Goal: Task Accomplishment & Management: Use online tool/utility

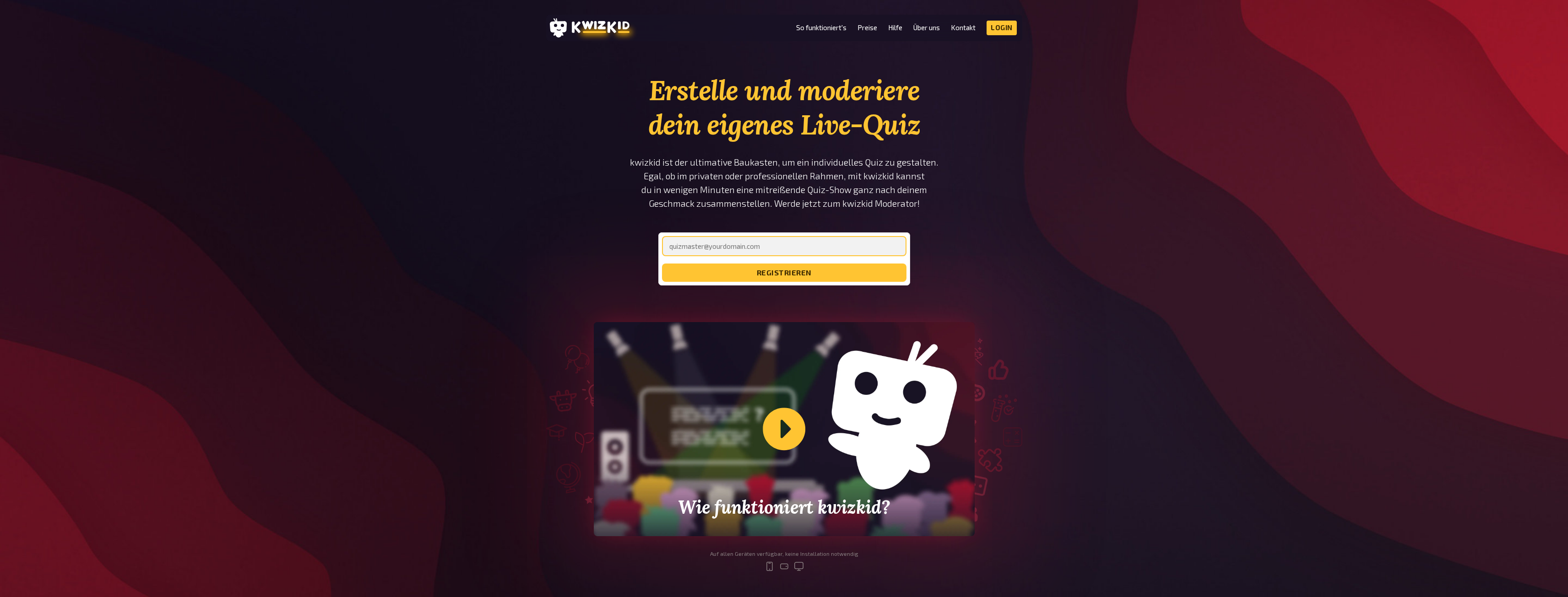
click at [756, 240] on input "email" at bounding box center [784, 246] width 245 height 20
type input "[PERSON_NAME][EMAIL_ADDRESS][DOMAIN_NAME]"
click at [779, 274] on button "registrieren" at bounding box center [784, 273] width 245 height 18
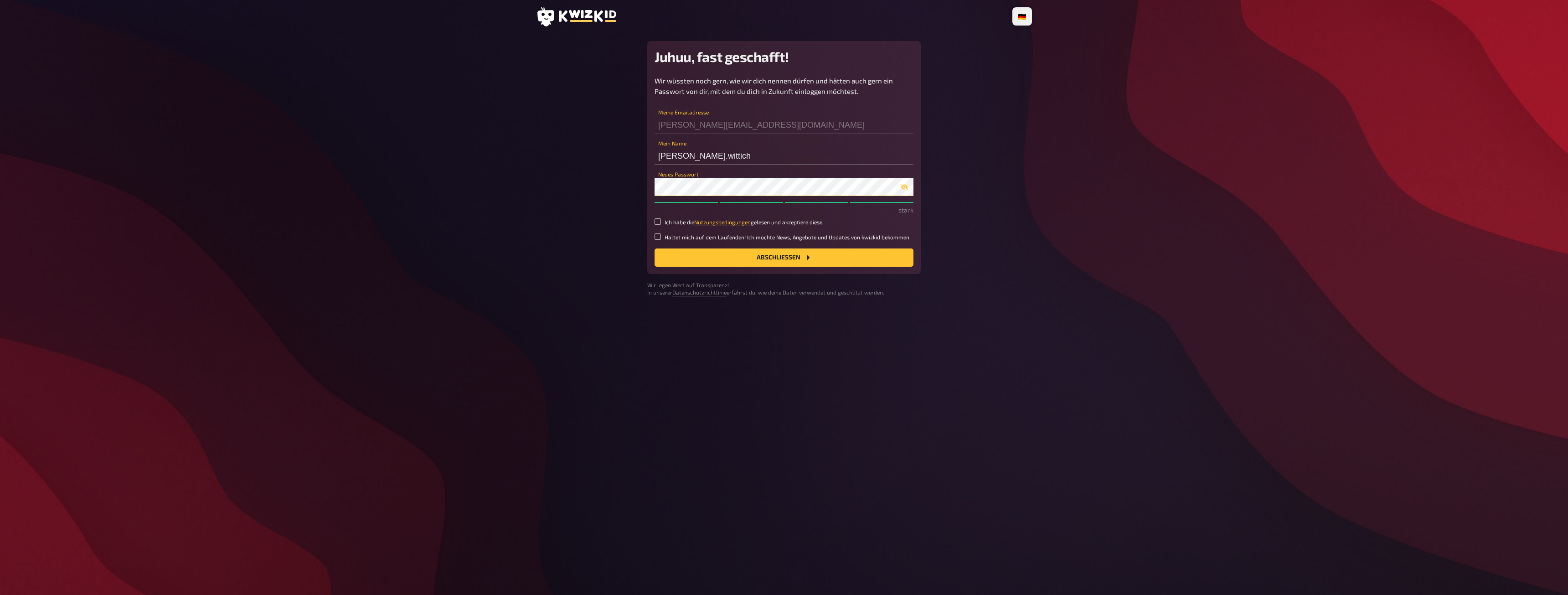
click at [654, 248] on button "Abschließen" at bounding box center [783, 258] width 259 height 18
click at [852, 258] on button "Abschließen" at bounding box center [783, 258] width 259 height 18
click at [656, 222] on input "Ich habe die Nutzungsbedingungen gelesen und akzeptiere diese." at bounding box center [657, 222] width 6 height 6
checkbox input "true"
click at [792, 261] on button "Abschließen" at bounding box center [783, 258] width 259 height 18
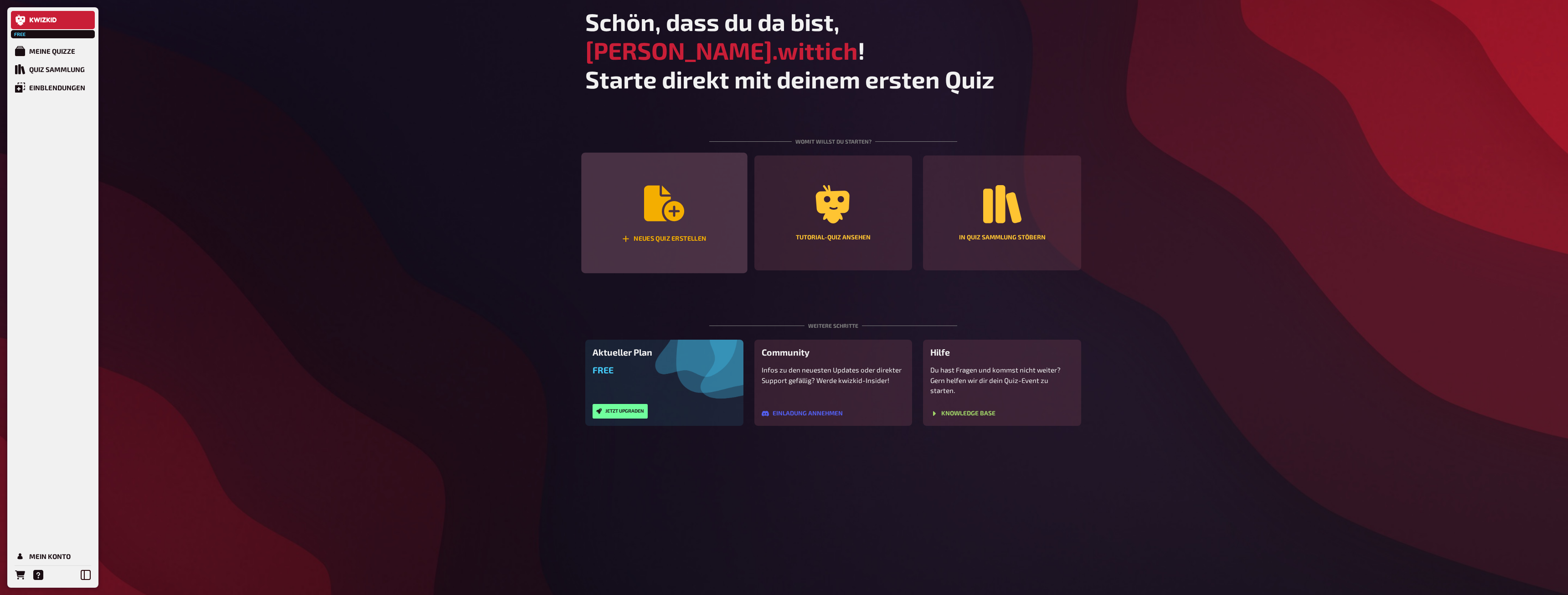
click at [647, 186] on icon "Neues Quiz erstellen" at bounding box center [664, 203] width 40 height 35
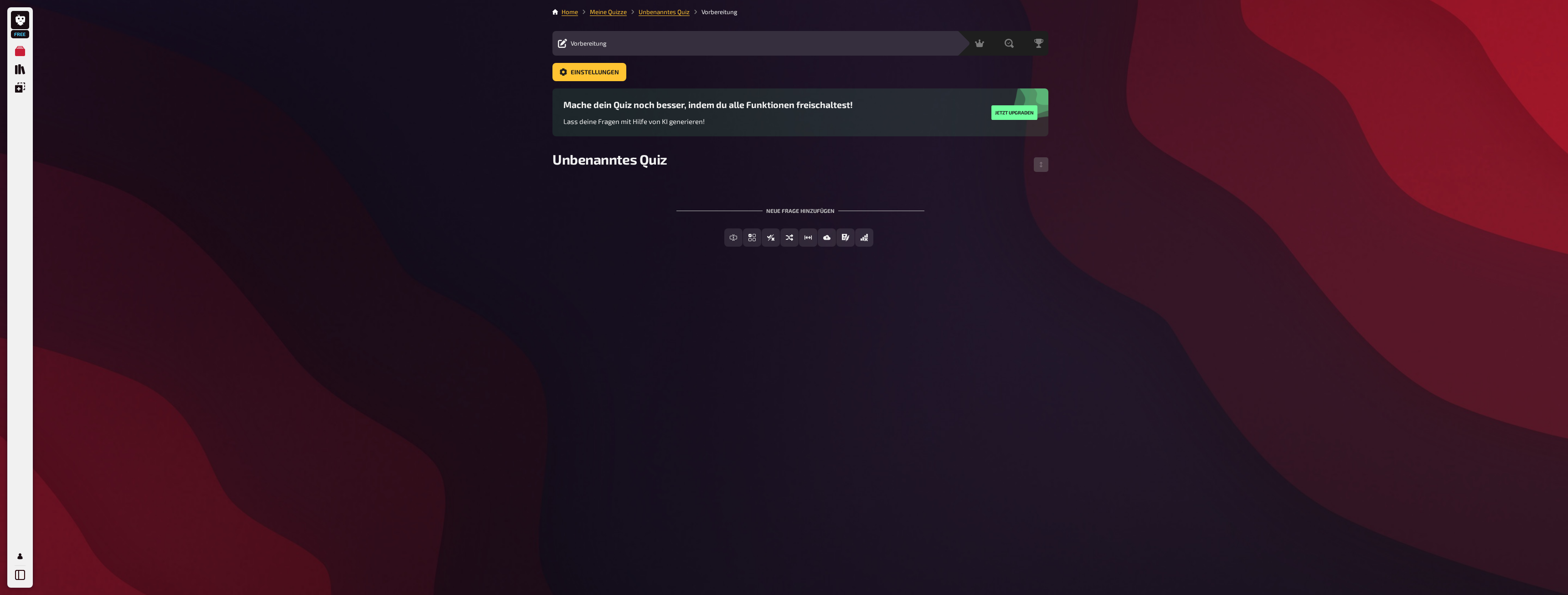
drag, startPoint x: 735, startPoint y: 195, endPoint x: 721, endPoint y: 192, distance: 14.3
click at [733, 195] on div "Neue Frage hinzufügen" at bounding box center [800, 207] width 248 height 28
click at [637, 155] on span "Unbenanntes Quiz" at bounding box center [610, 159] width 115 height 16
click at [652, 162] on span "Unbenanntes Quiz" at bounding box center [610, 159] width 115 height 16
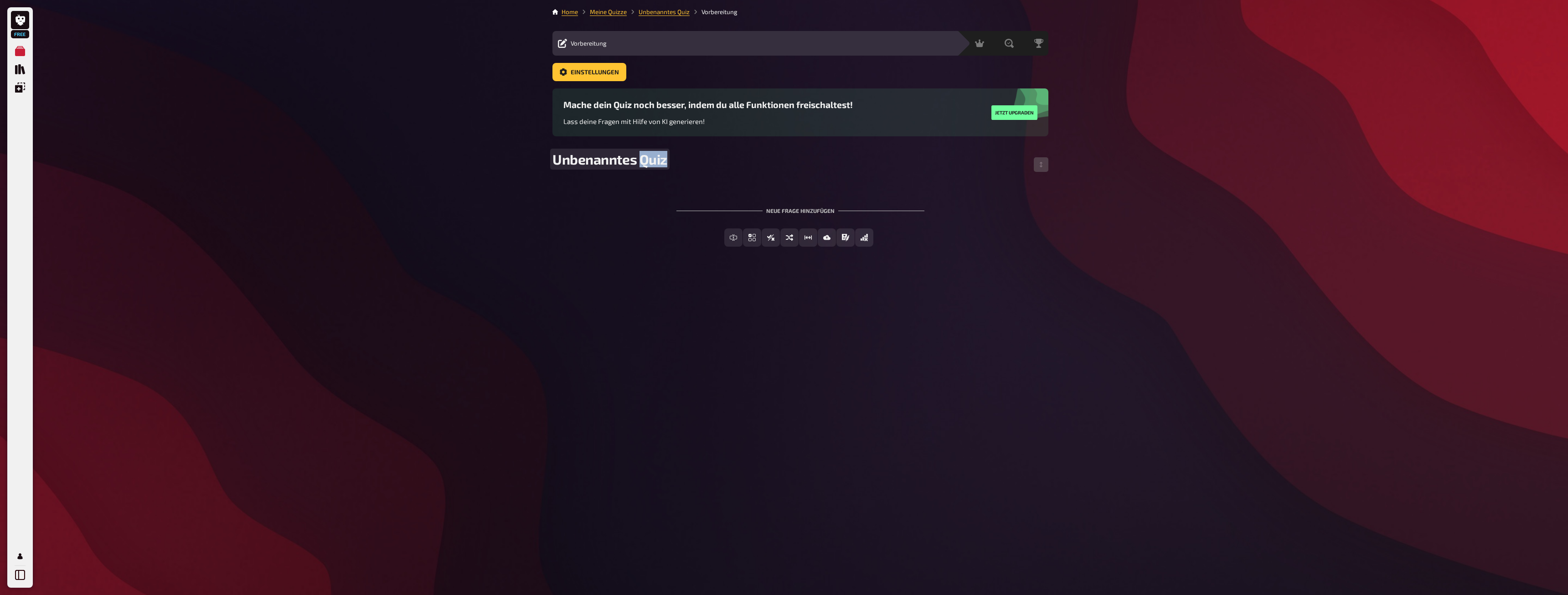
click at [652, 162] on span "Unbenanntes Quiz" at bounding box center [610, 159] width 115 height 16
click at [805, 312] on div "Home Meine Quizze Azubi Quiz 1 Vorbereitung Vorbereitung Inhalte Bearbeiten Qui…" at bounding box center [800, 297] width 511 height 595
click at [705, 238] on icon "Freitext Eingabe" at bounding box center [702, 238] width 7 height 7
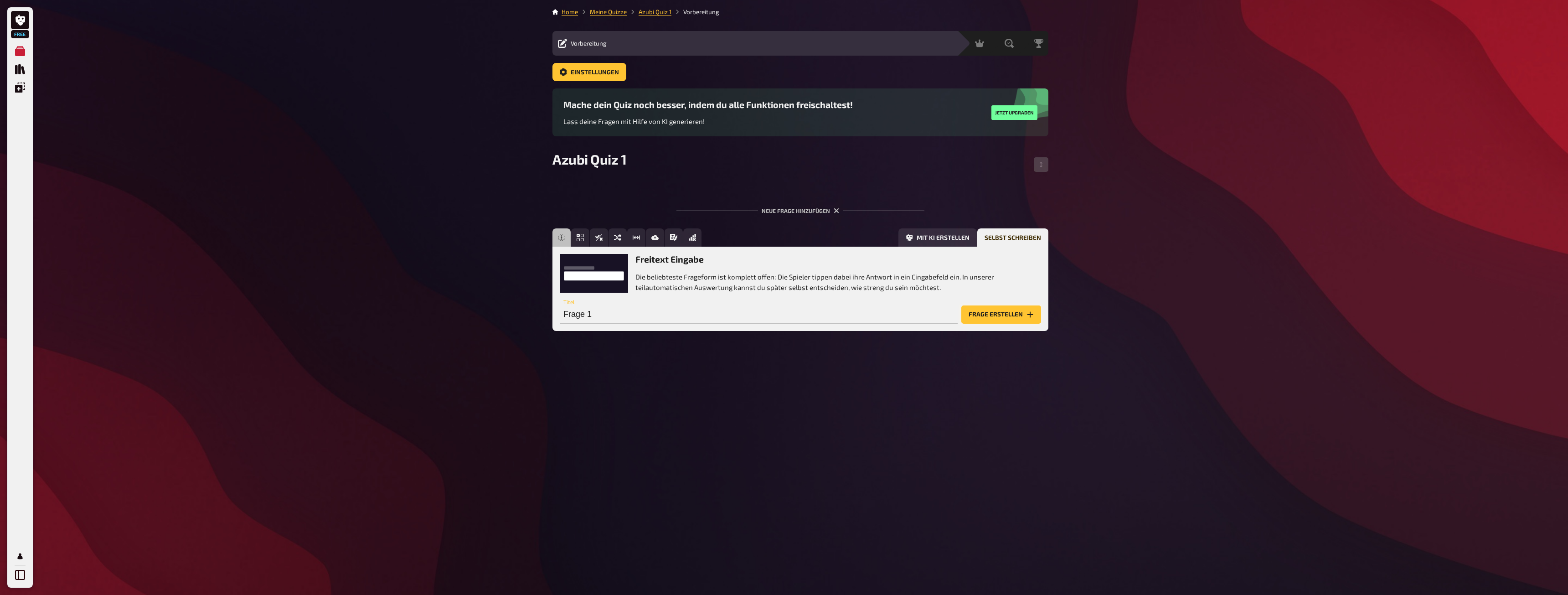
click at [984, 315] on button "Frage erstellen" at bounding box center [1001, 315] width 80 height 18
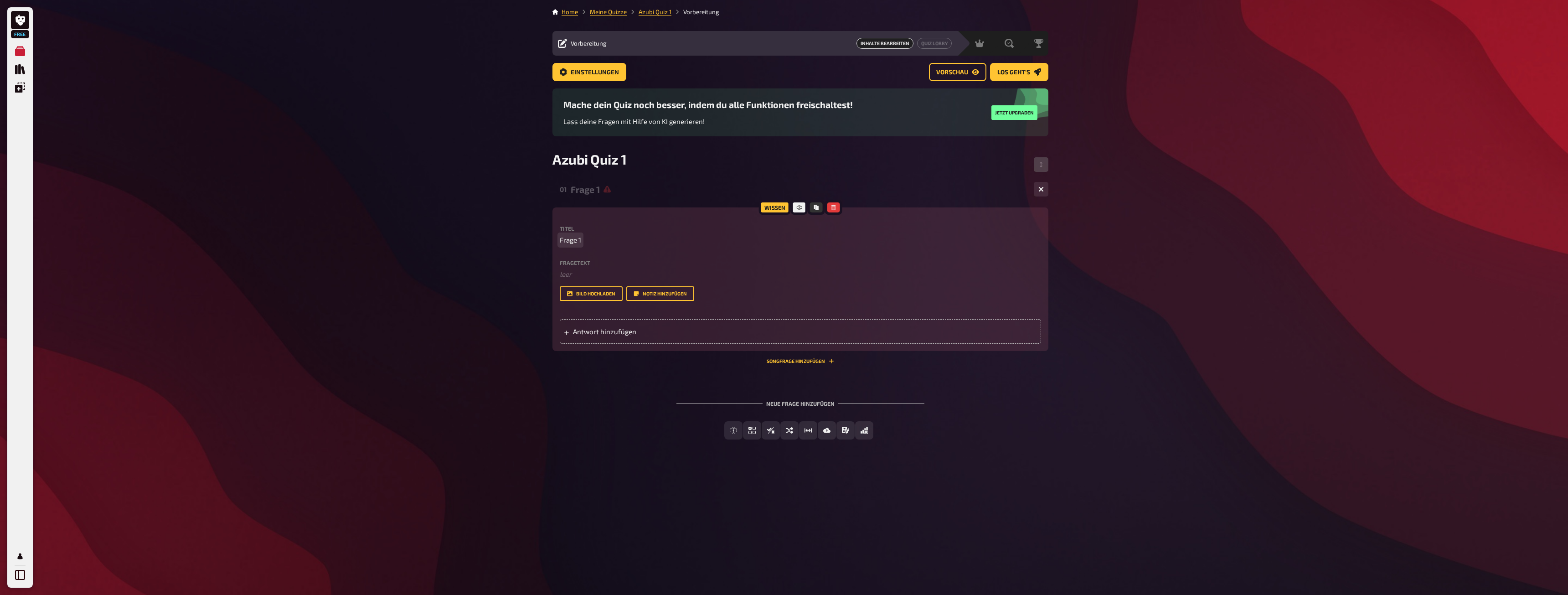
click at [578, 241] on span "Frage 1" at bounding box center [570, 240] width 21 height 10
click at [567, 239] on span "Frage 1" at bounding box center [570, 240] width 21 height 10
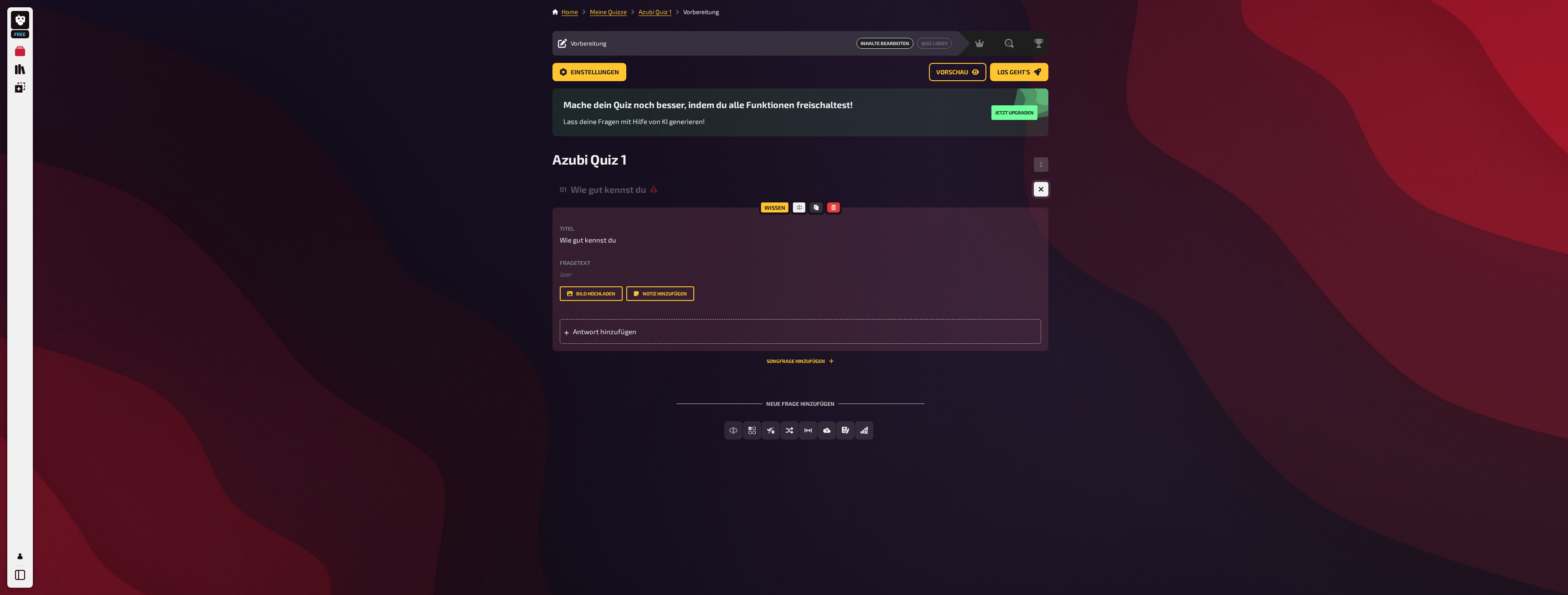
click at [1040, 190] on icon "button" at bounding box center [1041, 189] width 5 height 5
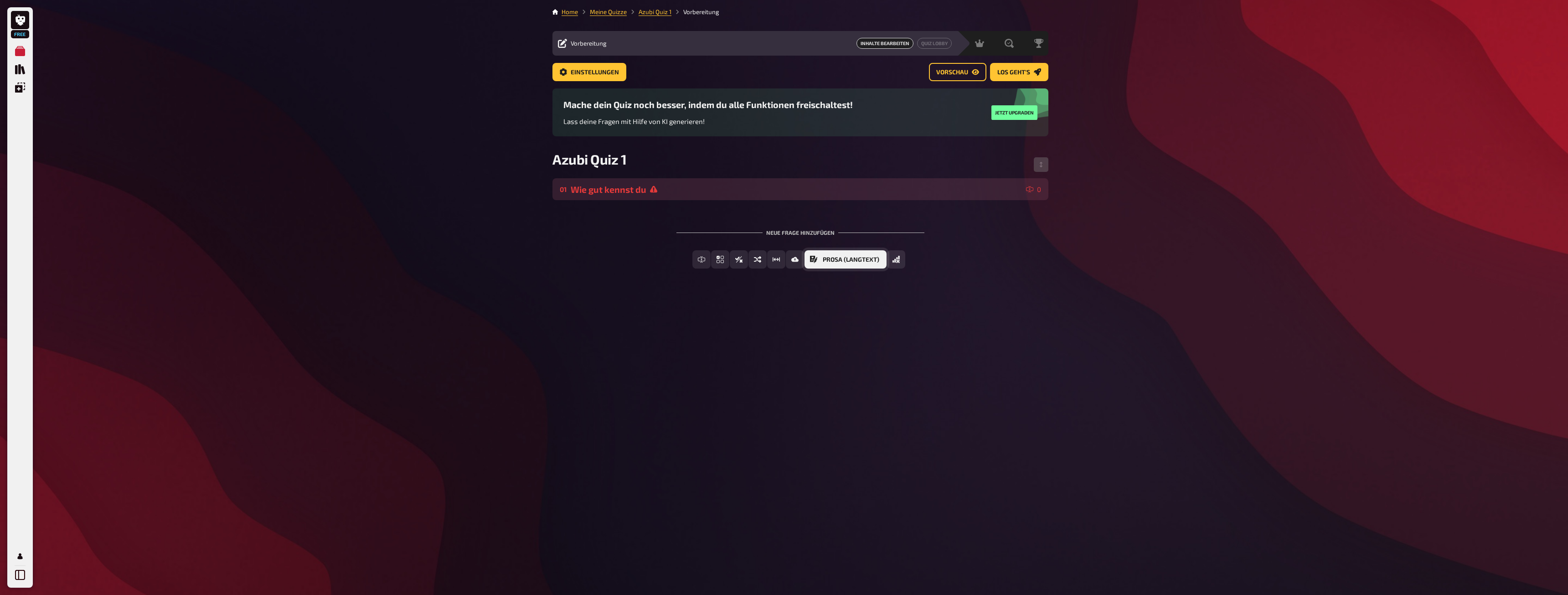
click at [859, 260] on span "Prosa (Langtext)" at bounding box center [851, 260] width 57 height 6
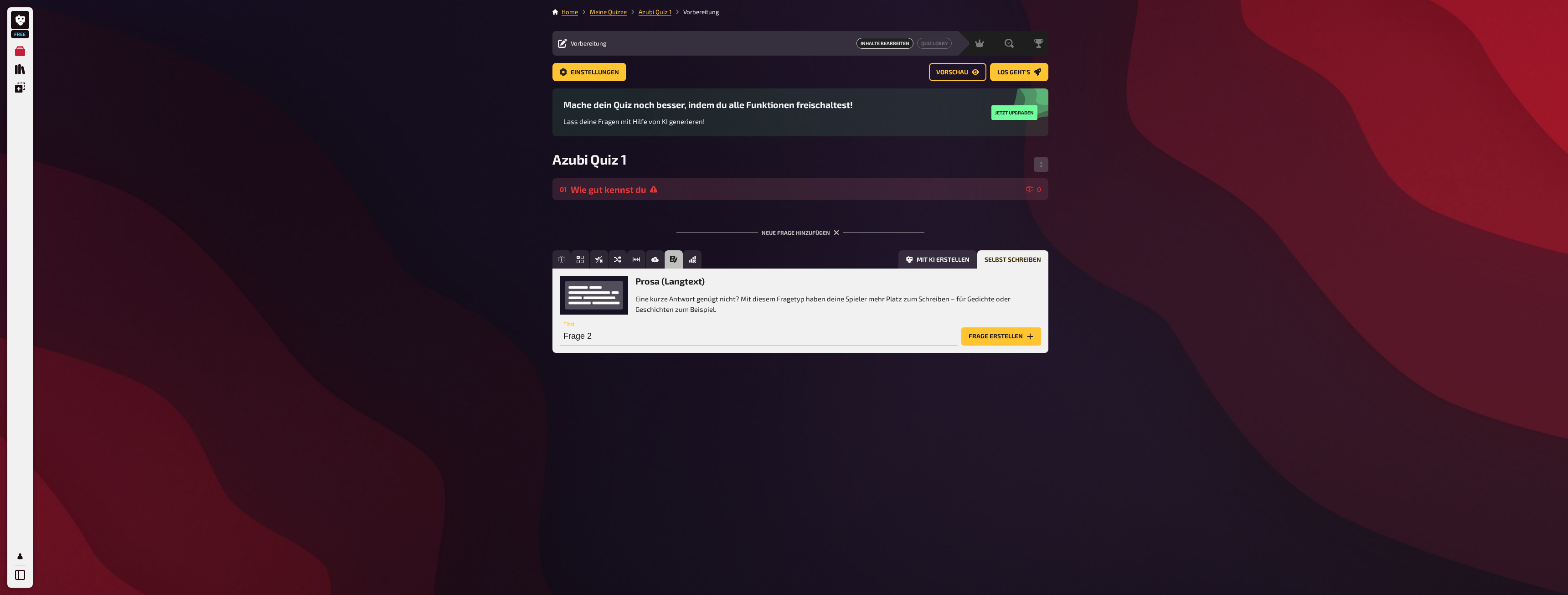
click at [640, 328] on input "Frage 2" at bounding box center [759, 337] width 398 height 18
type input "Wie gut kennst du dich als Azubi bei der Rhenus Eisenach aus?"
click at [1003, 329] on div "Wie gut kennst du dich als Azubi bei der Rhenus Eisenach aus? Titel Frage erste…" at bounding box center [800, 332] width 481 height 27
click at [1001, 330] on button "Frage erstellen" at bounding box center [1001, 337] width 80 height 18
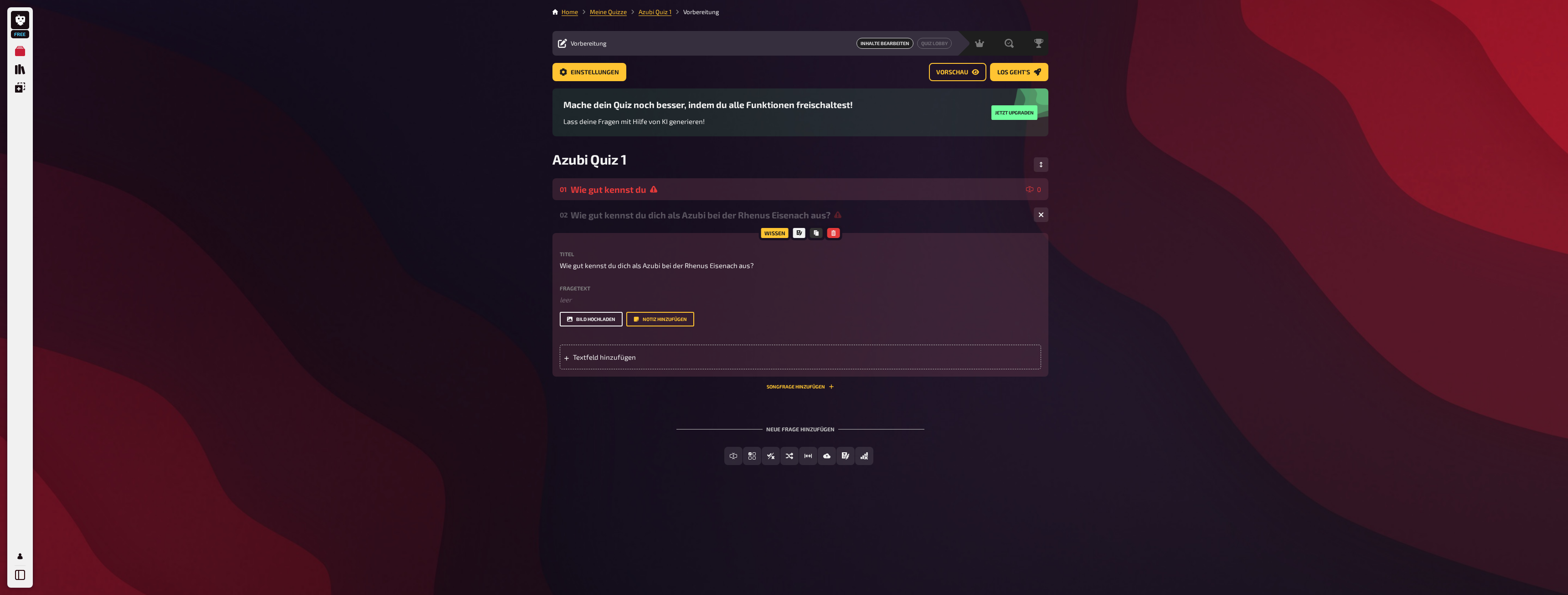
click at [592, 317] on button "Bild hochladen" at bounding box center [591, 319] width 63 height 15
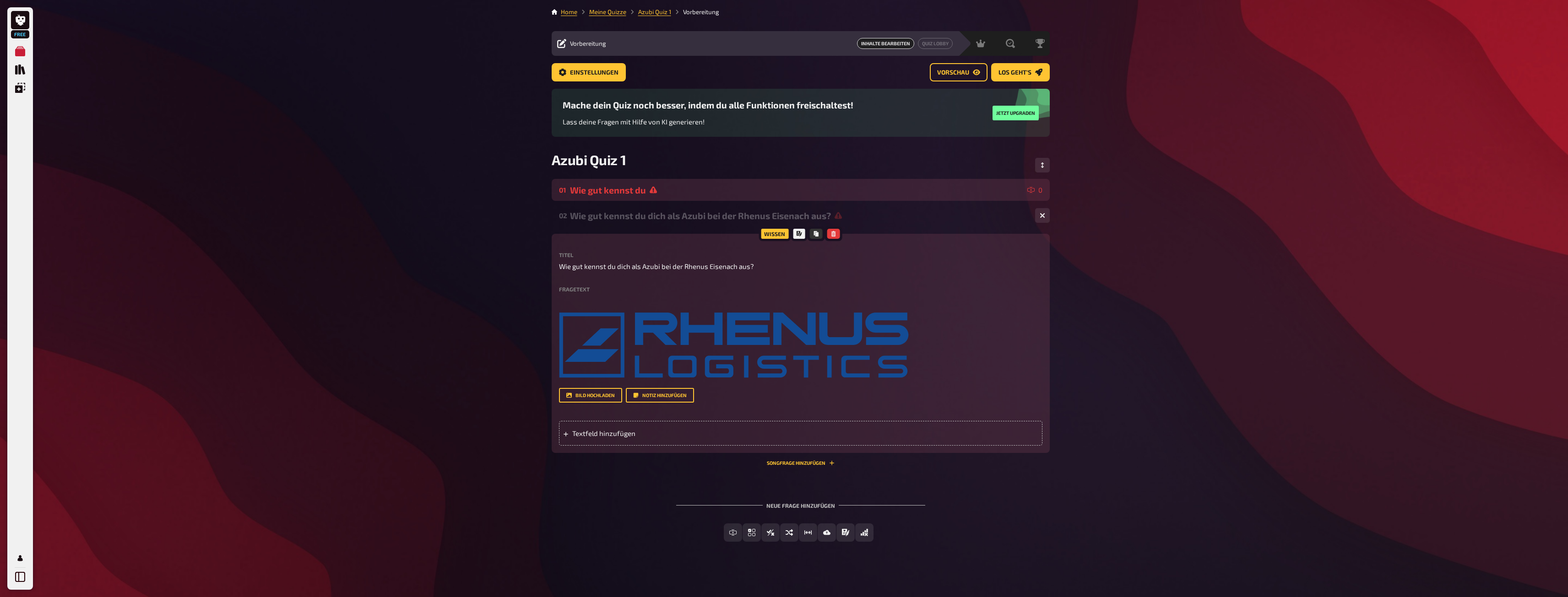
click at [597, 488] on div "Neue Frage hinzufügen Freitext Eingabe Einfachauswahl Wahr / Falsch Sortierfrag…" at bounding box center [800, 522] width 498 height 68
click at [1034, 185] on div "01 Wie gut kennst du 0" at bounding box center [800, 190] width 484 height 10
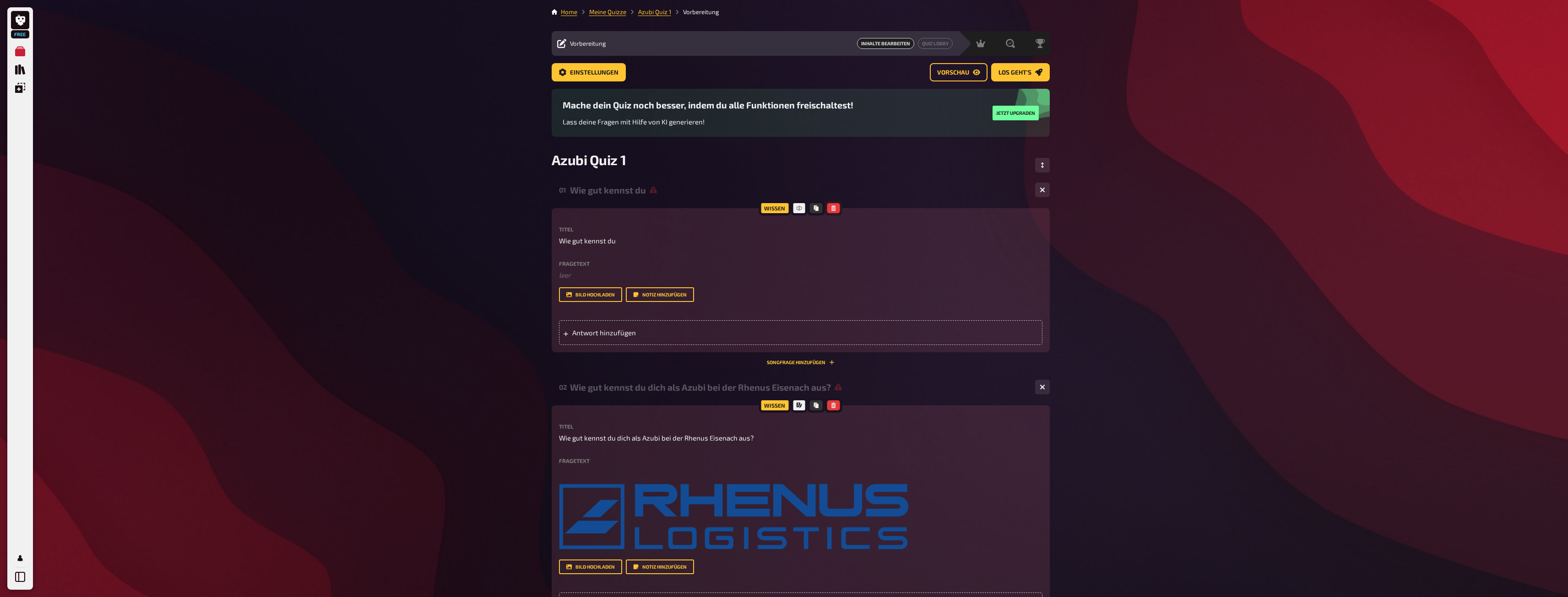
click at [832, 211] on icon "button" at bounding box center [833, 208] width 4 height 5
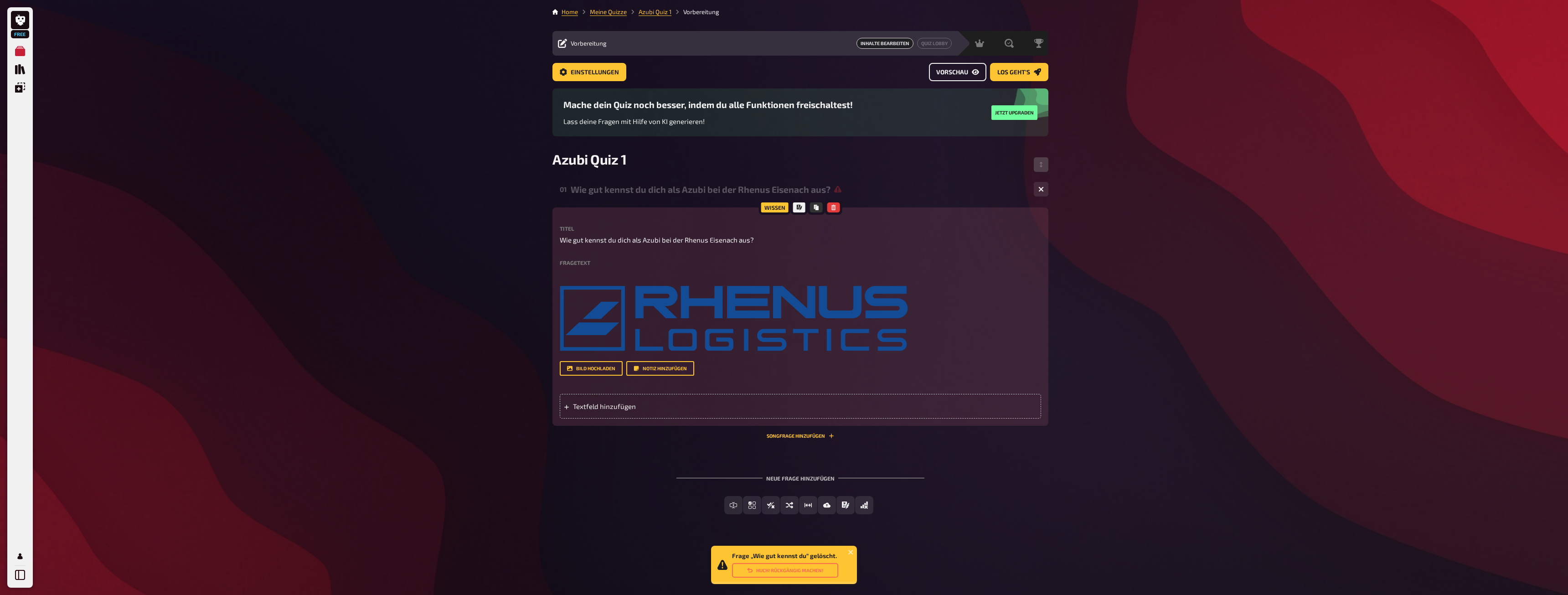
click at [957, 74] on span "Vorschau" at bounding box center [952, 72] width 32 height 6
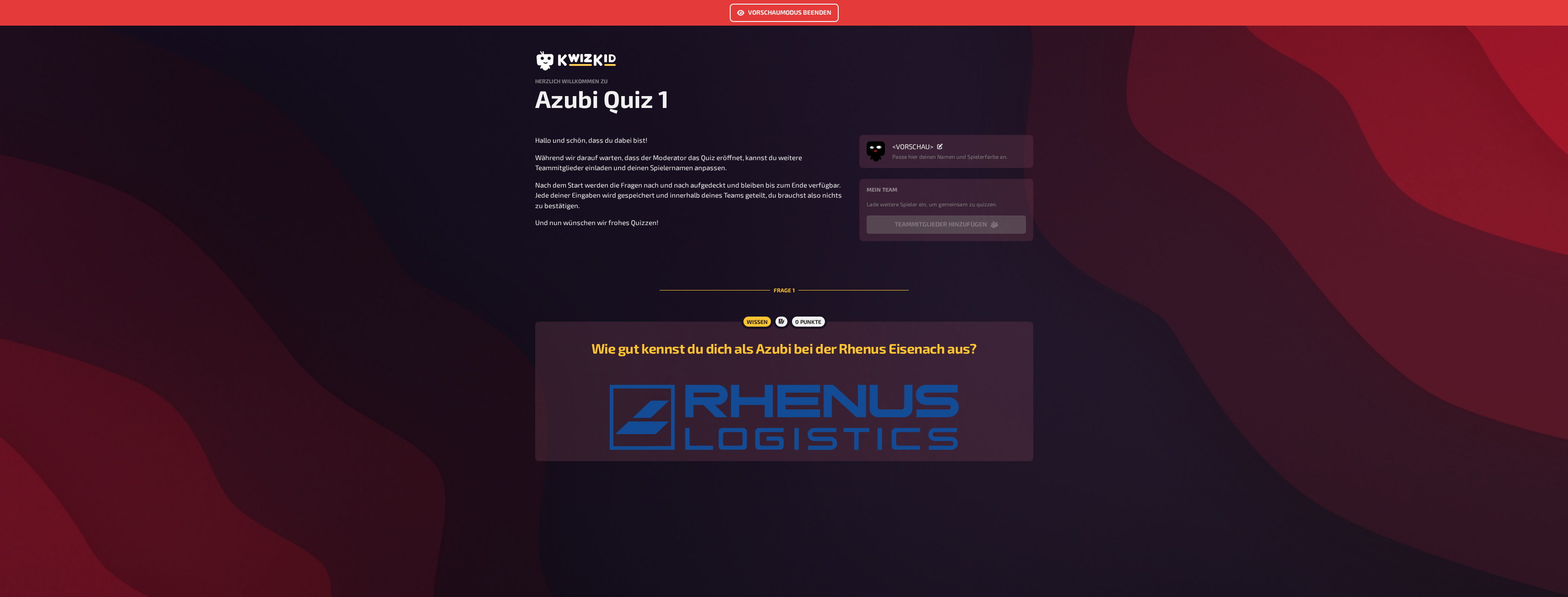
click at [769, 14] on link "Vorschaumodus beenden" at bounding box center [784, 13] width 109 height 18
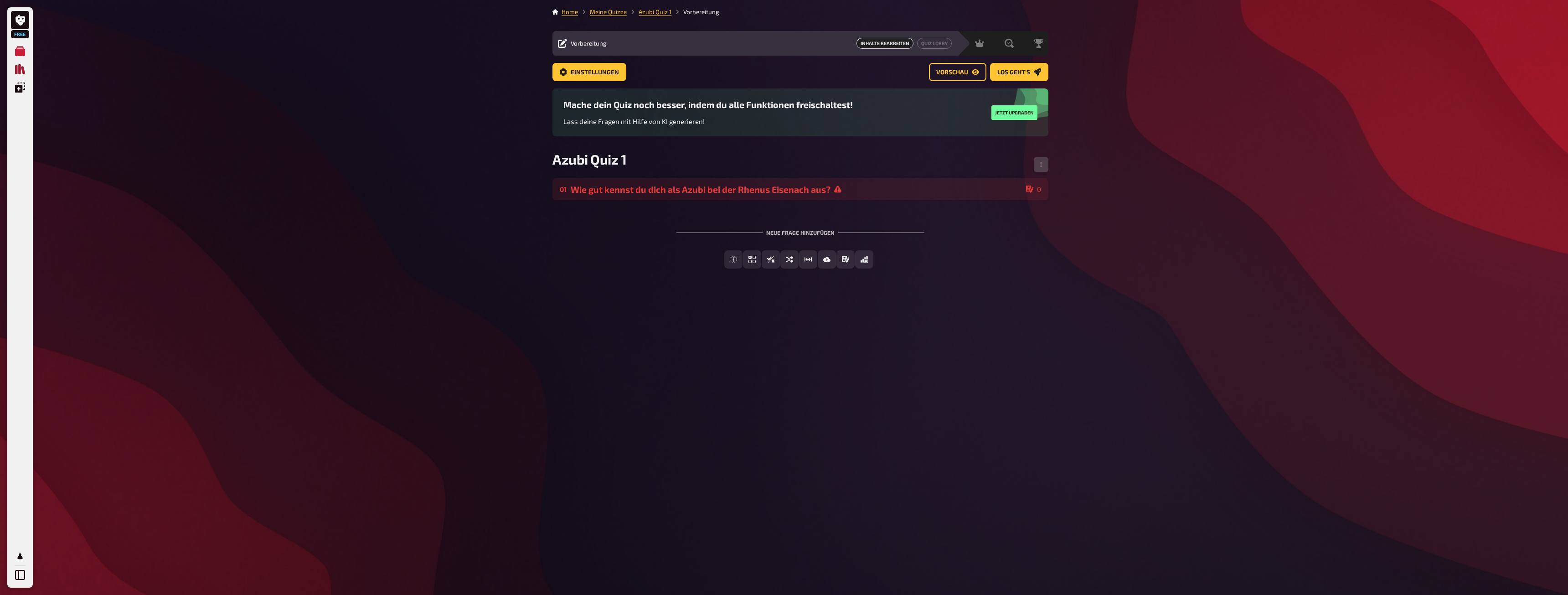
click at [17, 70] on icon "Quiz Sammlung" at bounding box center [20, 69] width 10 height 10
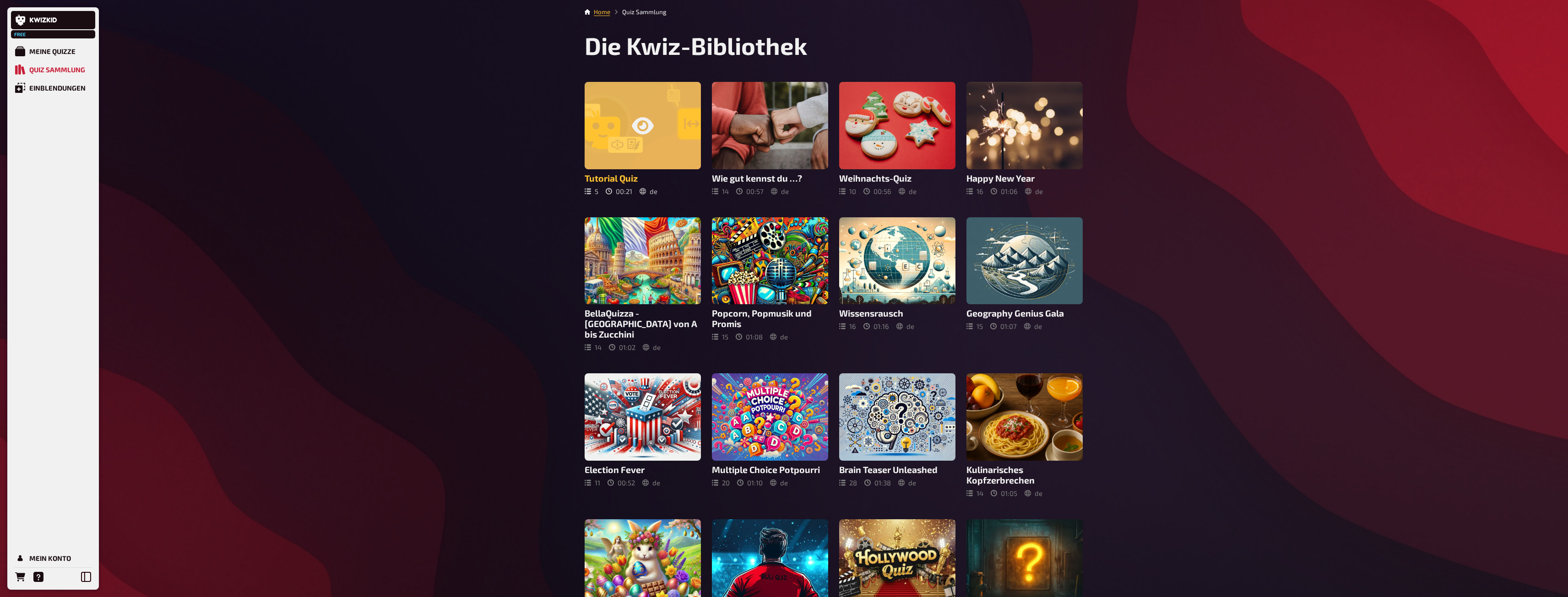
click at [611, 119] on div at bounding box center [642, 125] width 116 height 87
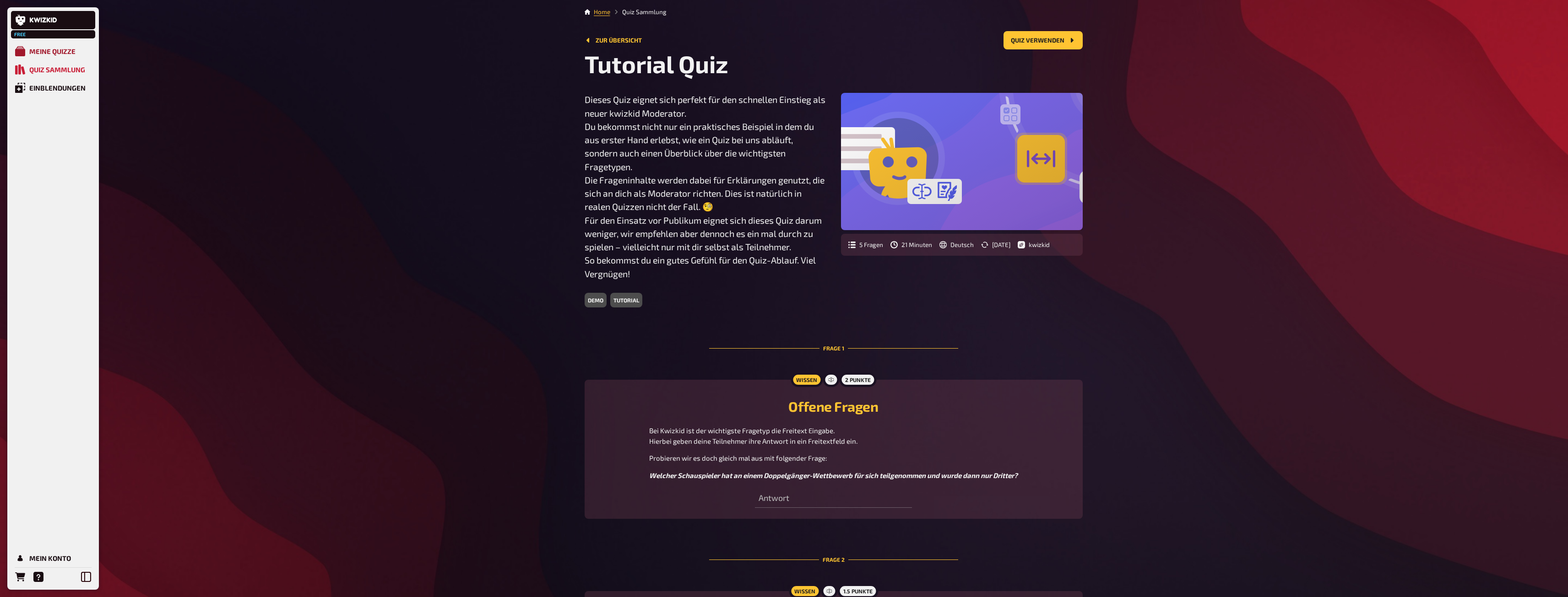
click at [30, 50] on div "Meine Quizze" at bounding box center [53, 51] width 46 height 8
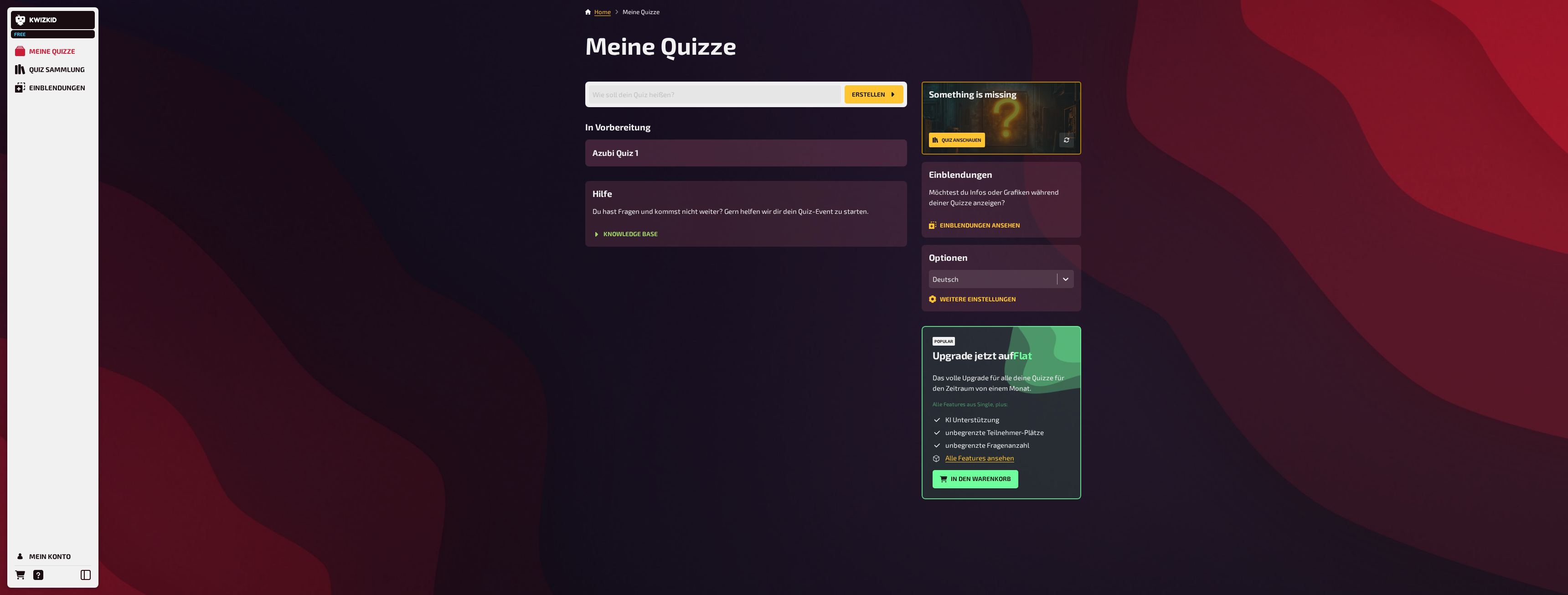
click at [682, 145] on div "Azubi Quiz 1" at bounding box center [746, 153] width 322 height 27
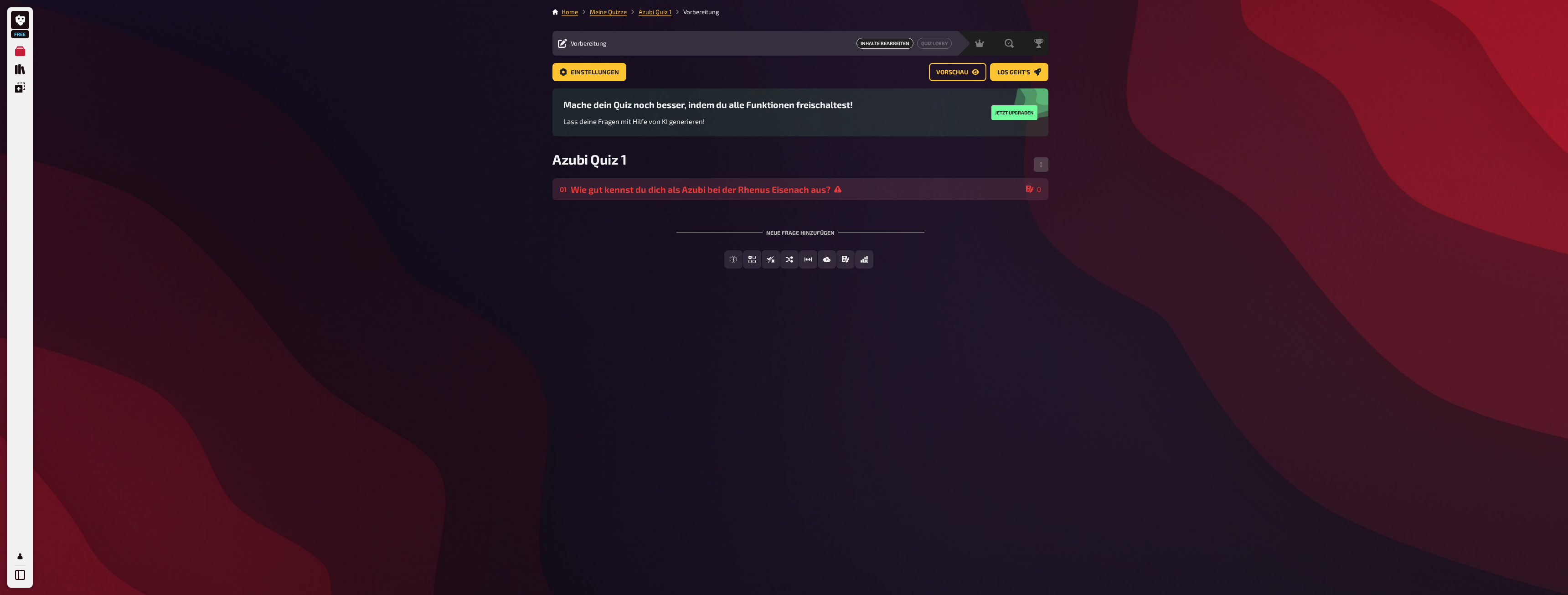
click at [684, 188] on div "Wie gut kennst du dich als Azubi bei der Rhenus Eisenach aus?" at bounding box center [797, 189] width 452 height 10
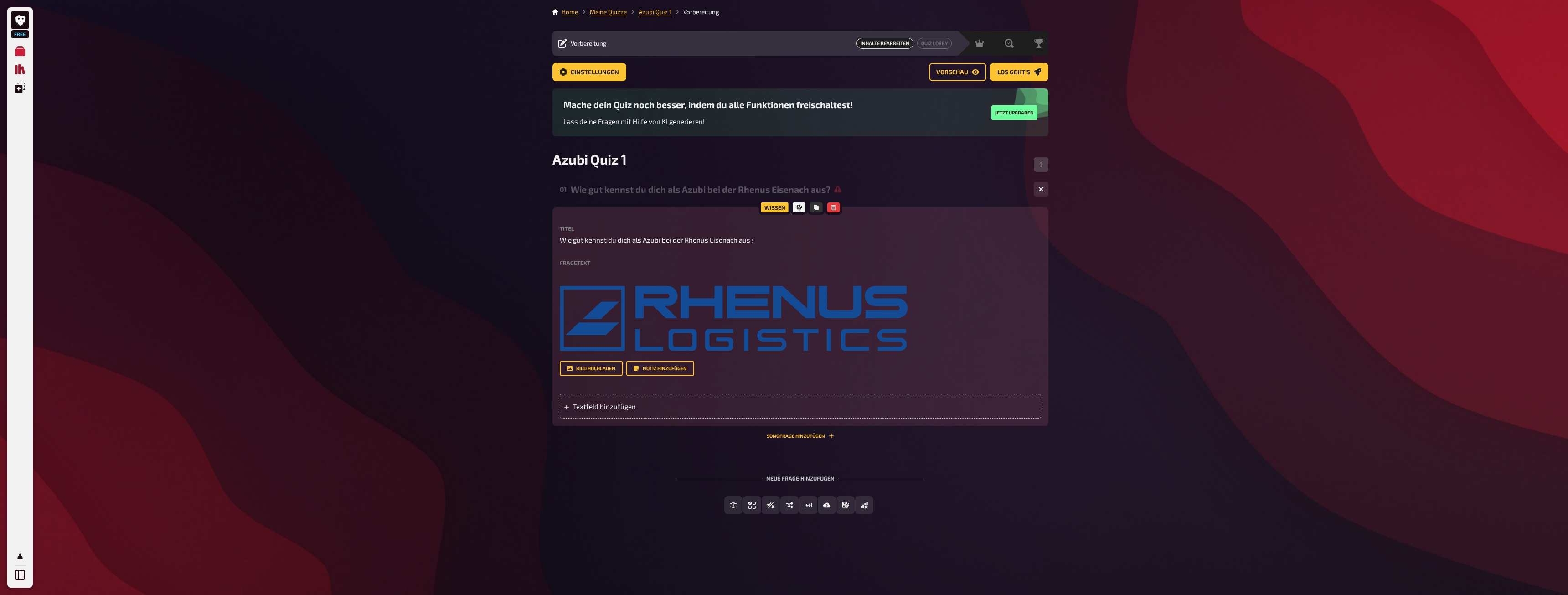
click at [23, 69] on icon "Quiz Sammlung" at bounding box center [20, 69] width 10 height 10
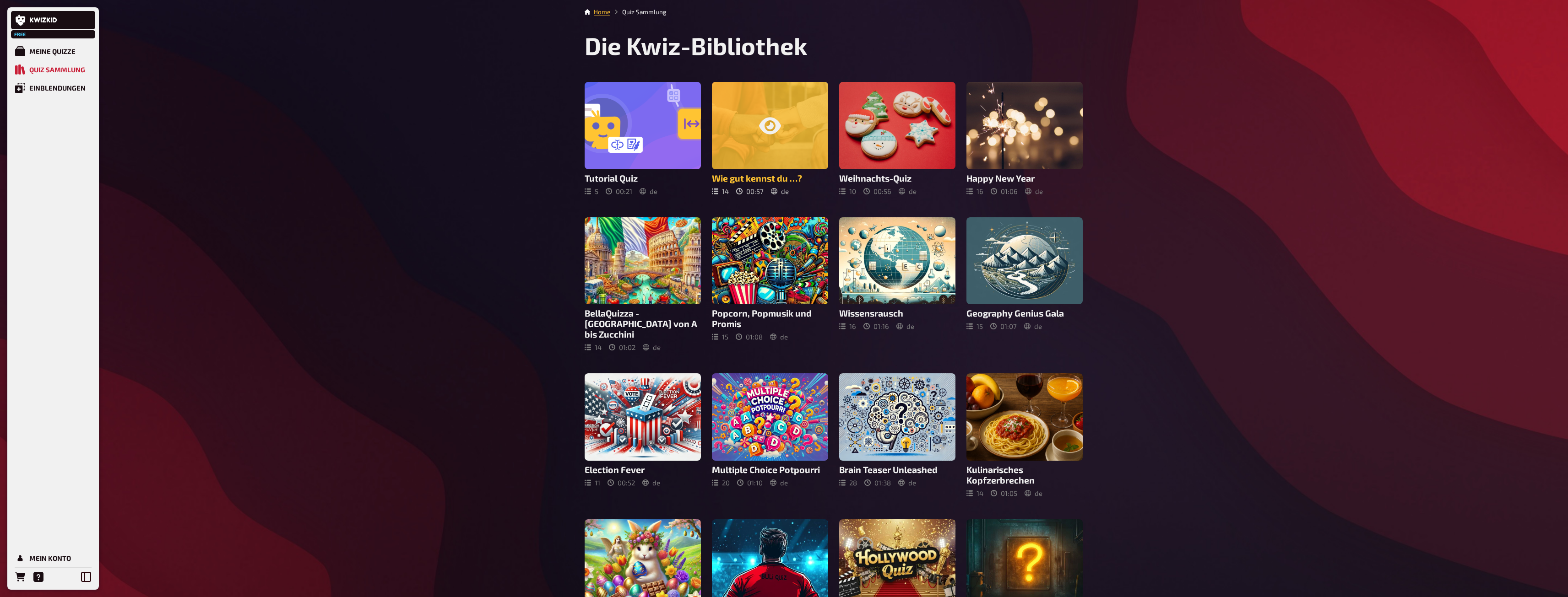
click at [767, 130] on icon at bounding box center [770, 126] width 22 height 22
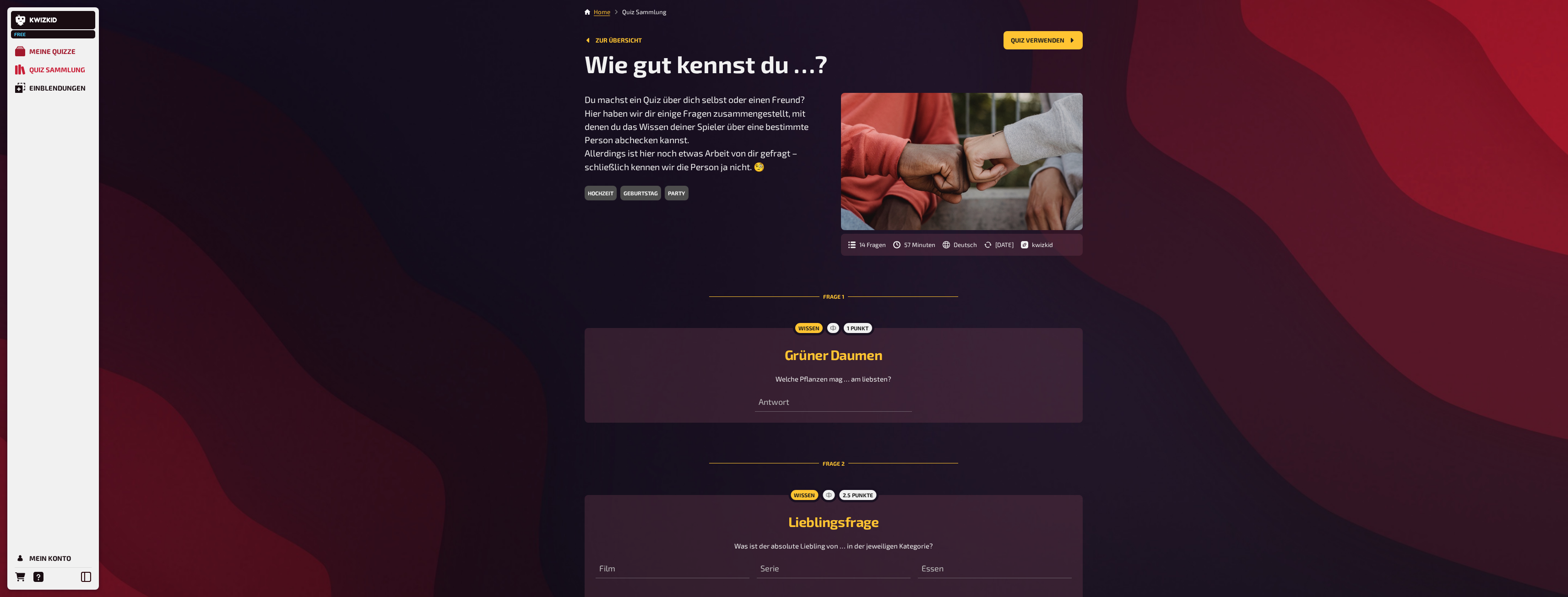
click at [30, 53] on div "Meine Quizze" at bounding box center [53, 51] width 46 height 8
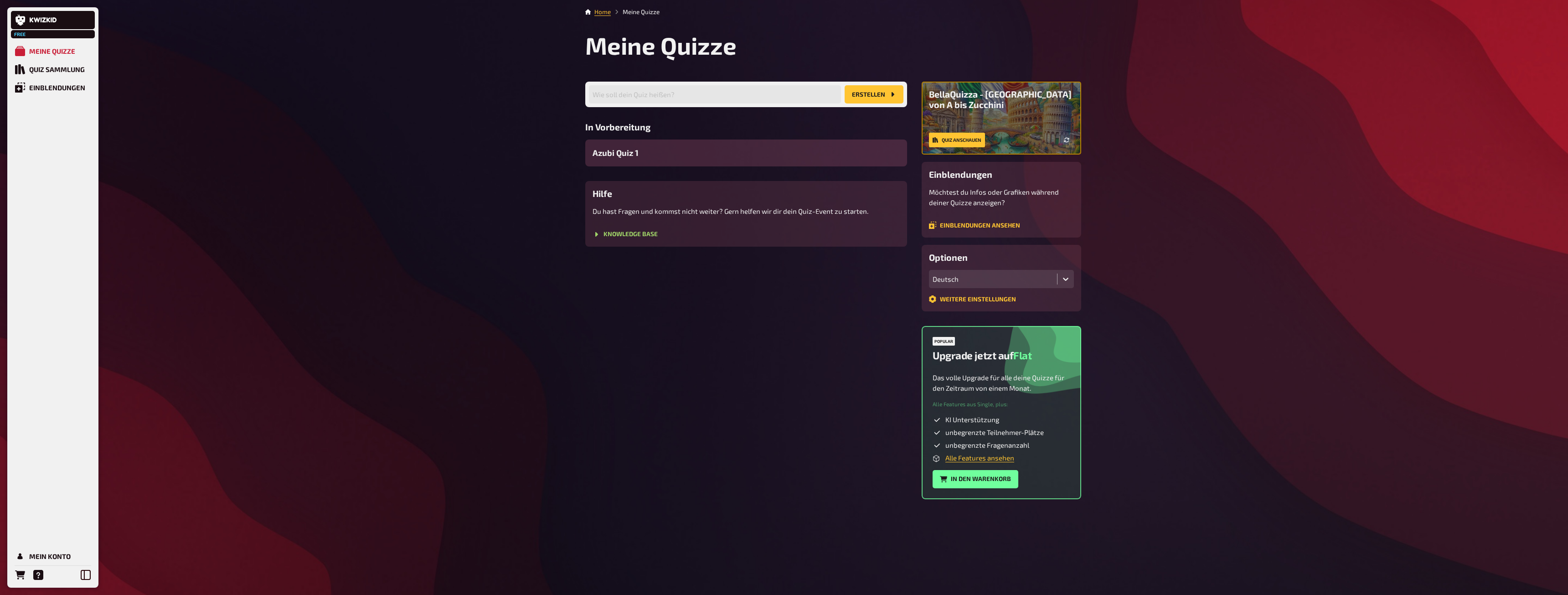
click at [673, 157] on div "Azubi Quiz 1" at bounding box center [746, 153] width 322 height 27
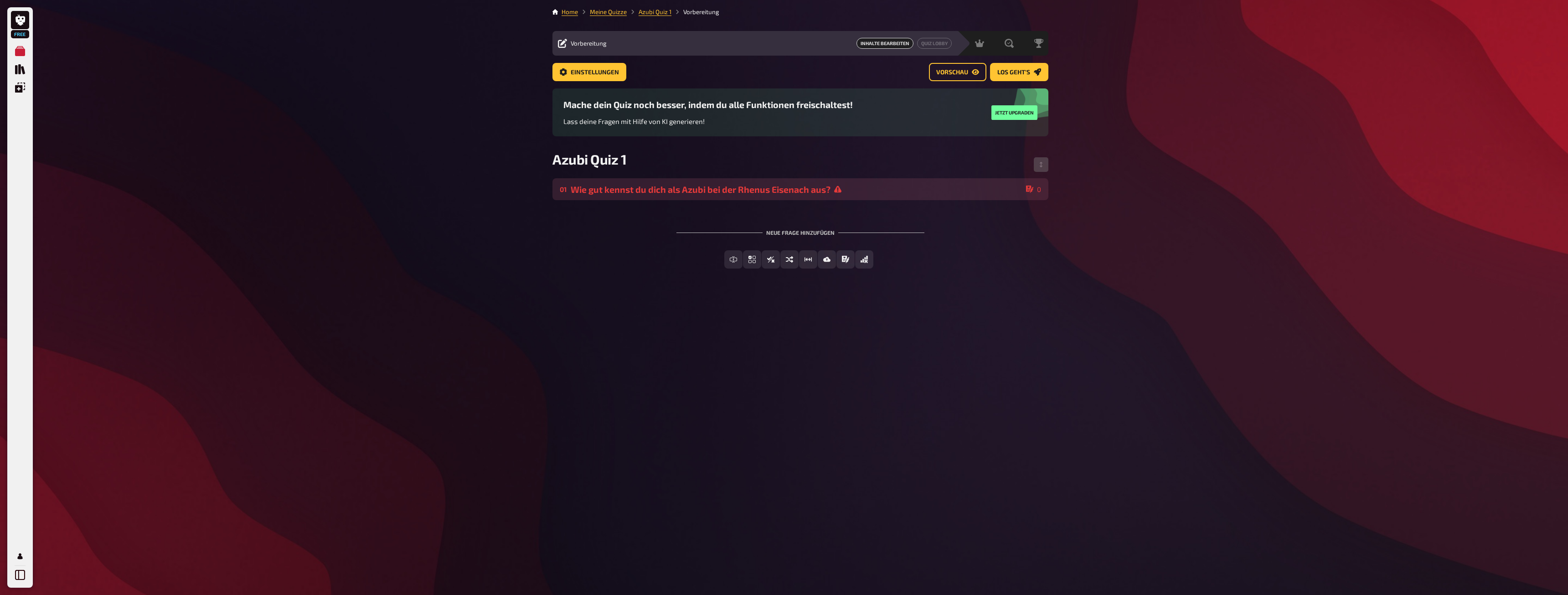
click at [676, 186] on div "Wie gut kennst du dich als Azubi bei der Rhenus Eisenach aus?" at bounding box center [797, 189] width 452 height 10
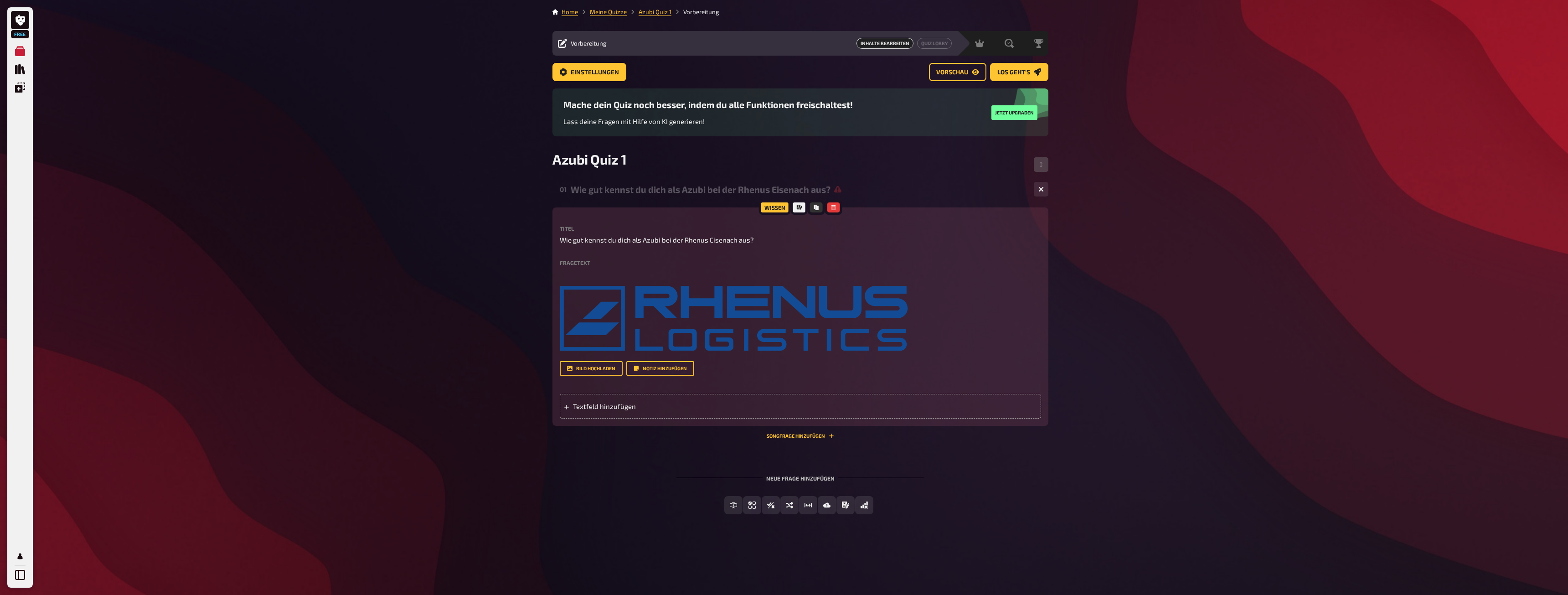
click at [864, 43] on span "Inhalte Bearbeiten" at bounding box center [885, 43] width 57 height 11
click at [883, 41] on span "Inhalte Bearbeiten" at bounding box center [885, 43] width 57 height 11
click at [709, 506] on button "Freitext Eingabe" at bounding box center [733, 505] width 81 height 18
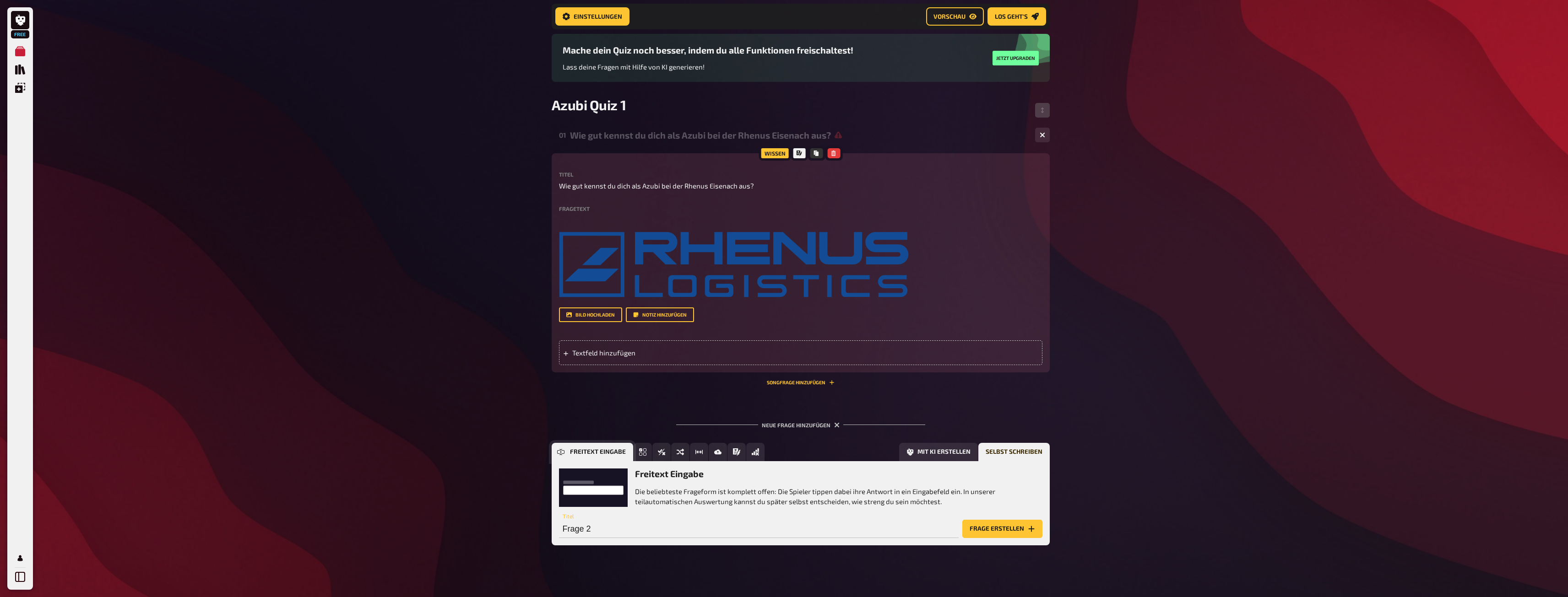
scroll to position [69, 0]
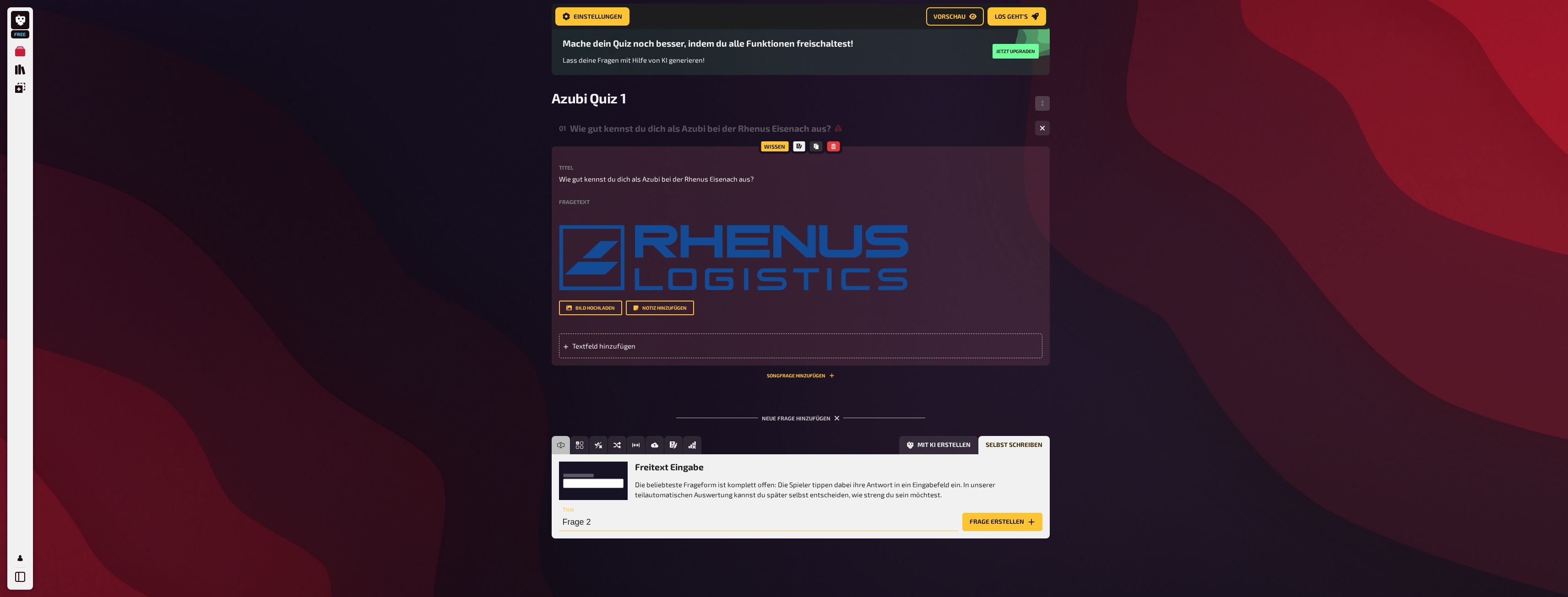
click at [646, 521] on input "Frage 2" at bounding box center [759, 522] width 400 height 18
type input "W"
click at [668, 444] on span "Schätzfrage" at bounding box center [666, 445] width 42 height 6
click at [600, 524] on input "text" at bounding box center [759, 522] width 400 height 18
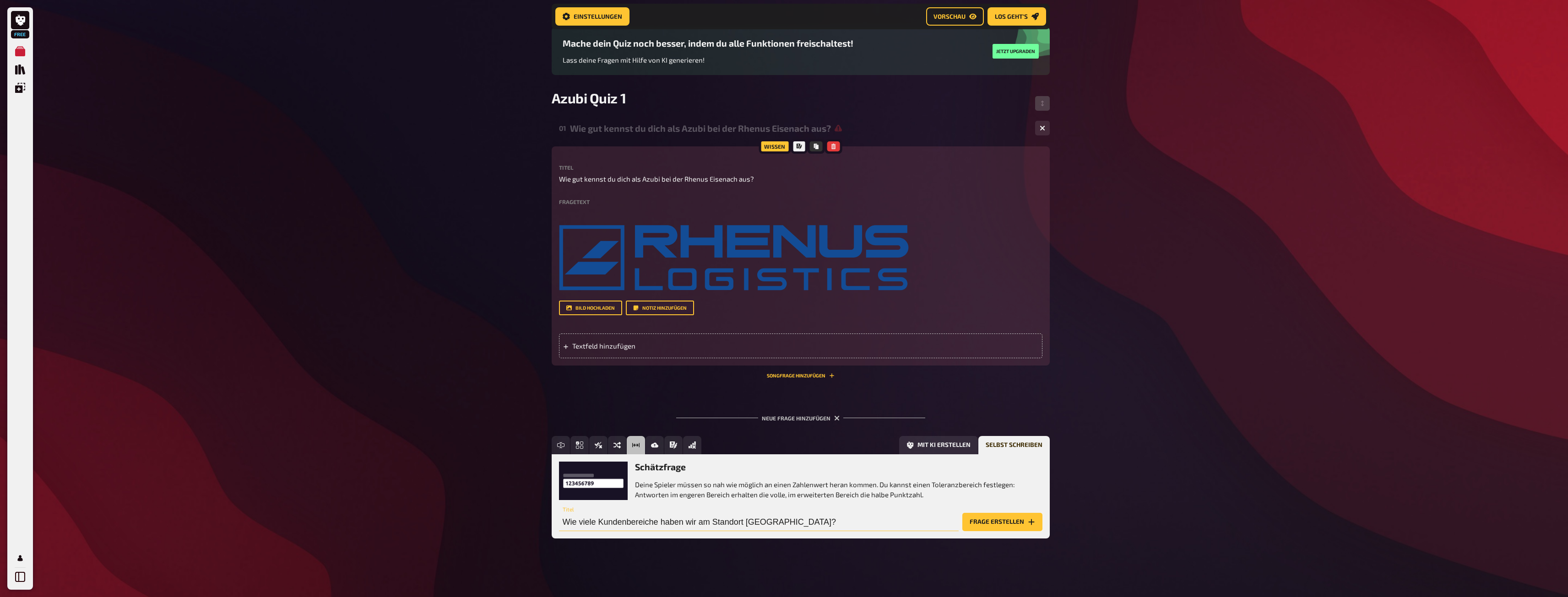
type input "Wie viele Kundenbereiche haben wir am Standort [GEOGRAPHIC_DATA]?"
click at [1000, 522] on button "Frage erstellen" at bounding box center [1002, 522] width 80 height 18
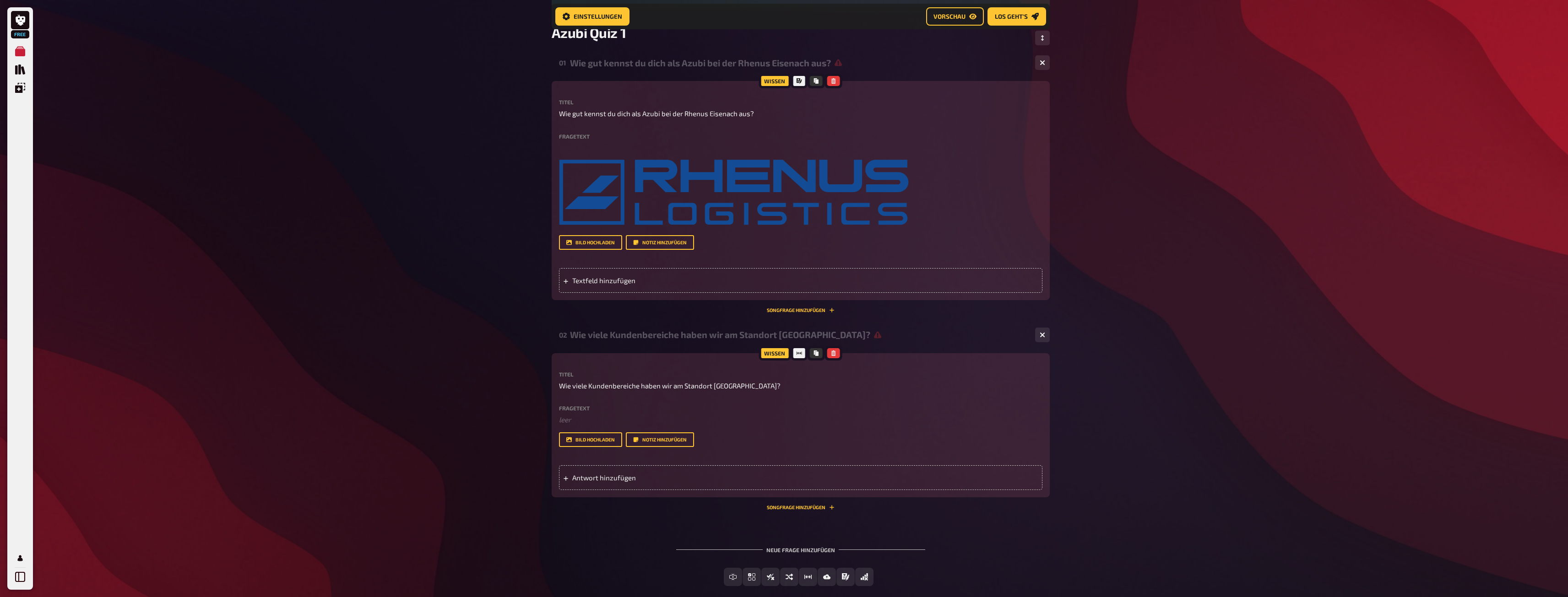
scroll to position [182, 0]
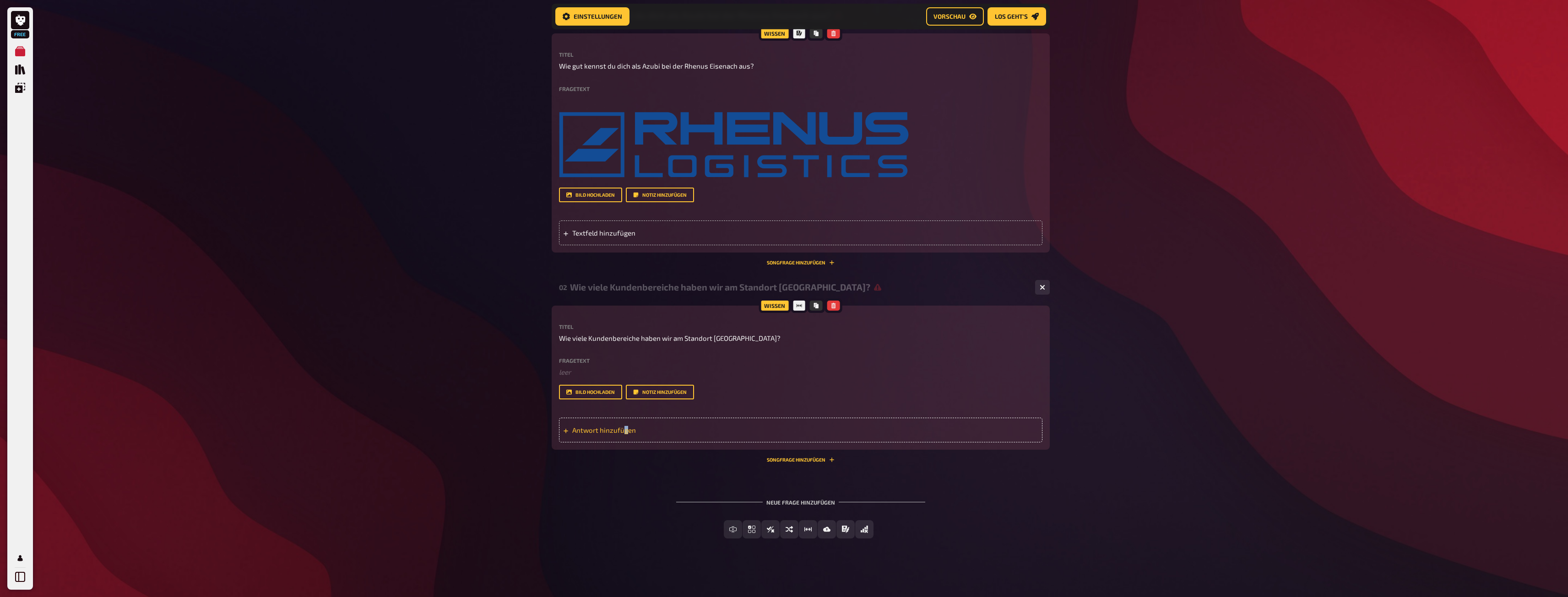
click at [625, 428] on span "Antwort hinzufügen" at bounding box center [643, 430] width 142 height 8
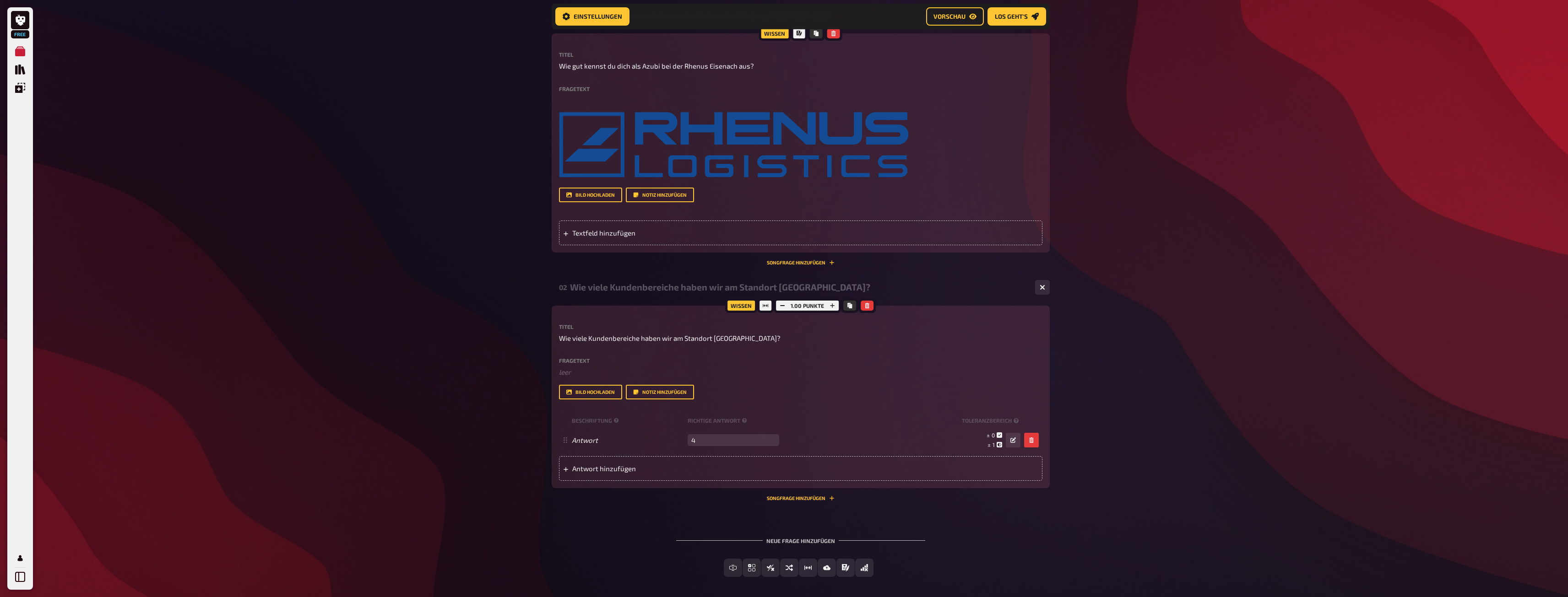
type input "4"
click at [1029, 536] on div "Neue Frage hinzufügen Freitext Eingabe Einfachauswahl Wahr / Falsch Sortierfrag…" at bounding box center [800, 557] width 498 height 68
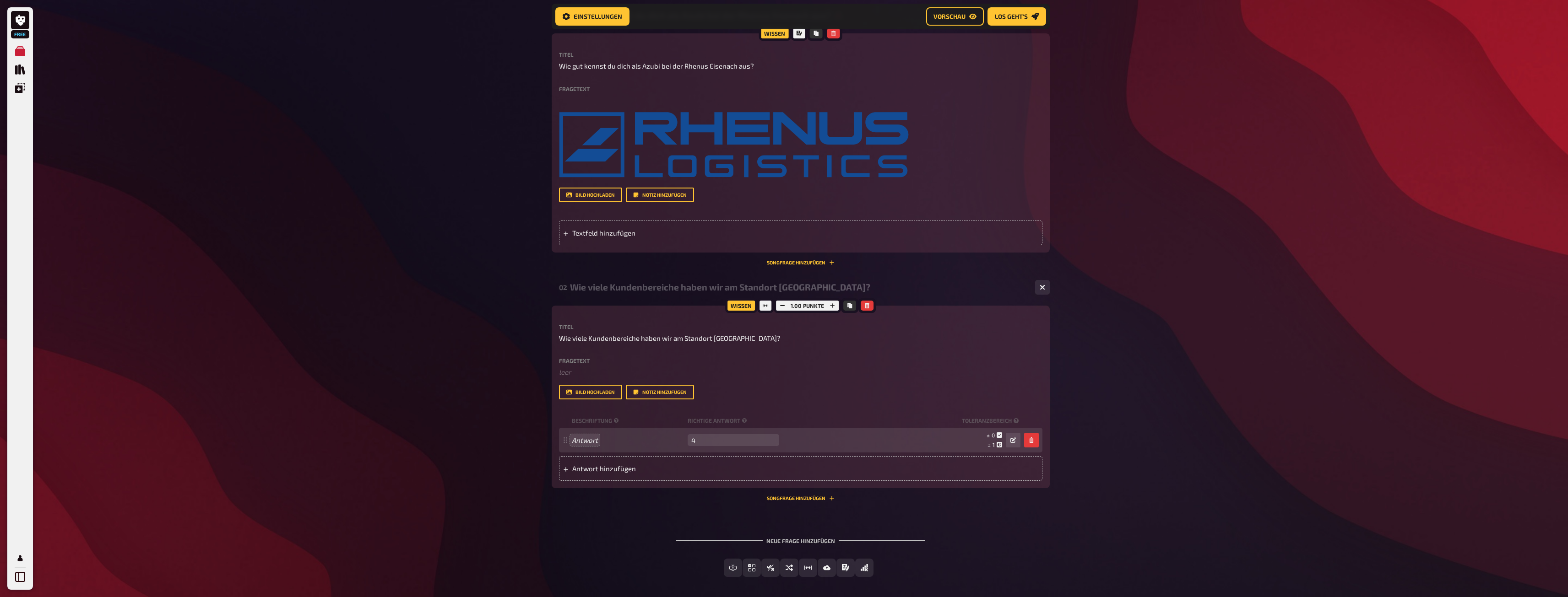
click at [586, 546] on div "Neue Frage hinzufügen Freitext Eingabe Einfachauswahl Wahr / Falsch Sortierfrag…" at bounding box center [800, 557] width 498 height 68
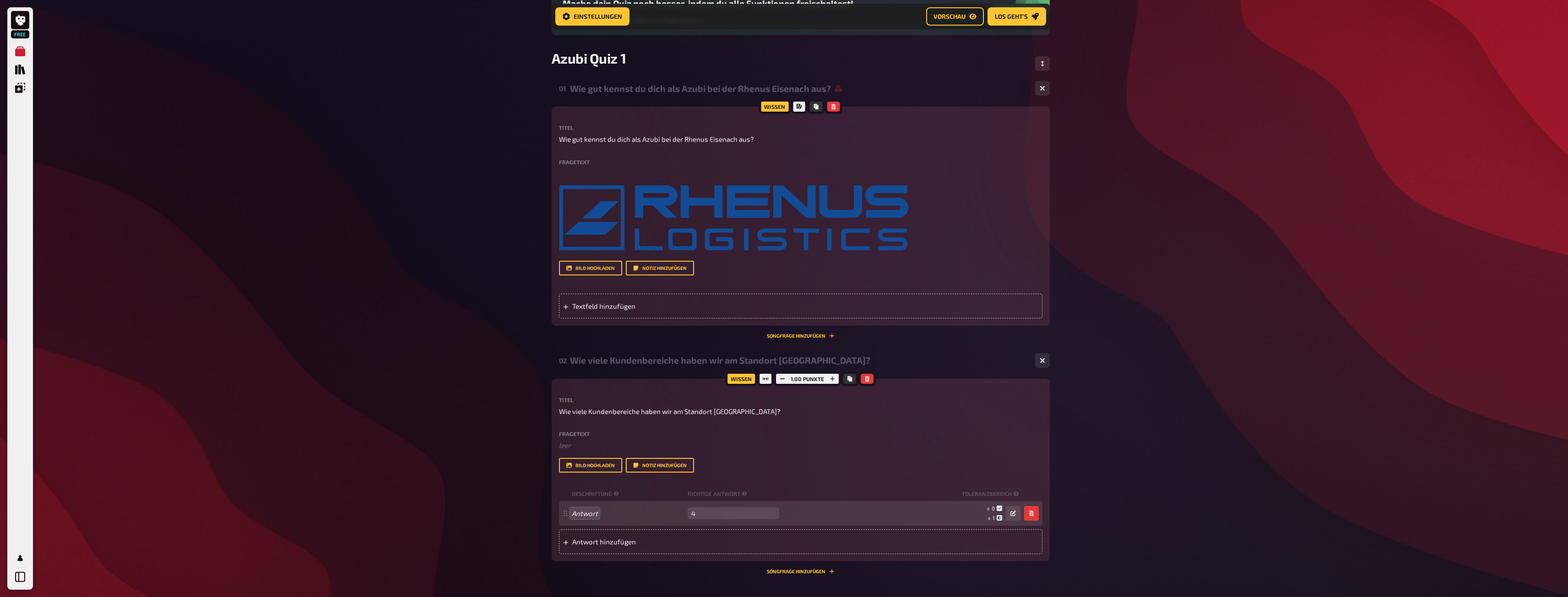
scroll to position [0, 0]
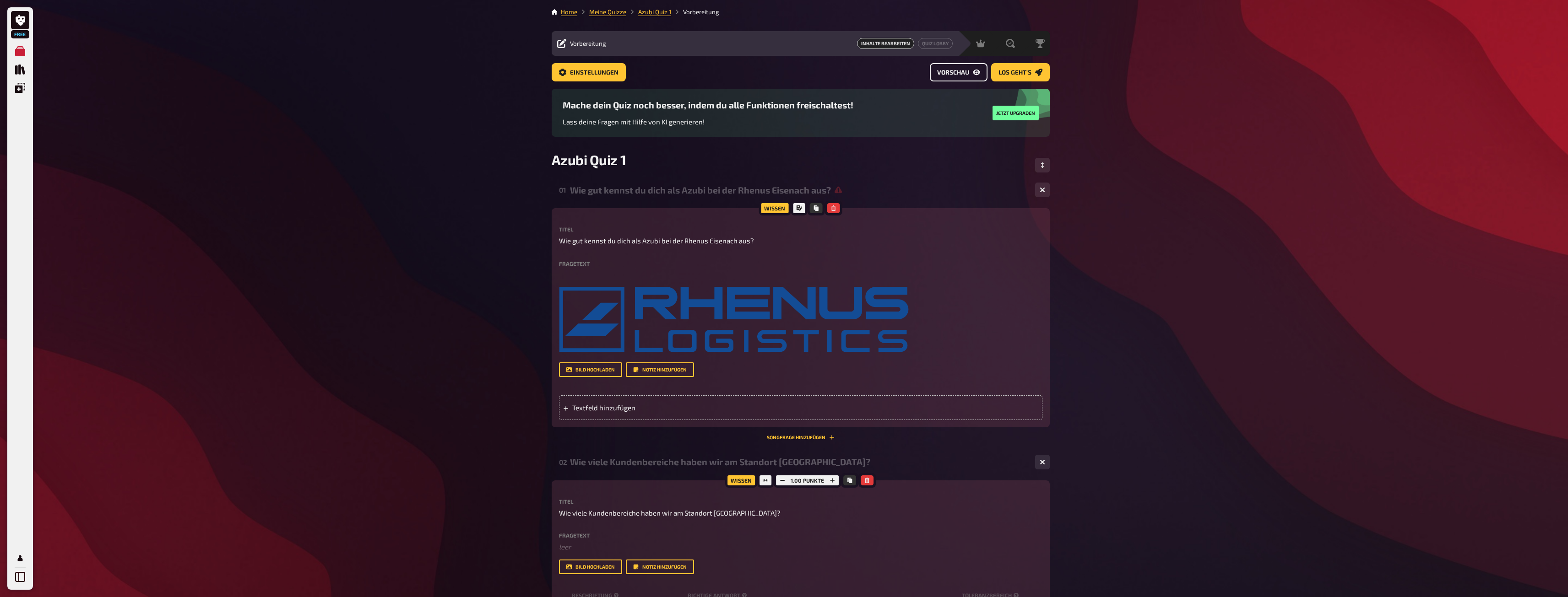
click at [946, 74] on span "Vorschau" at bounding box center [953, 73] width 32 height 6
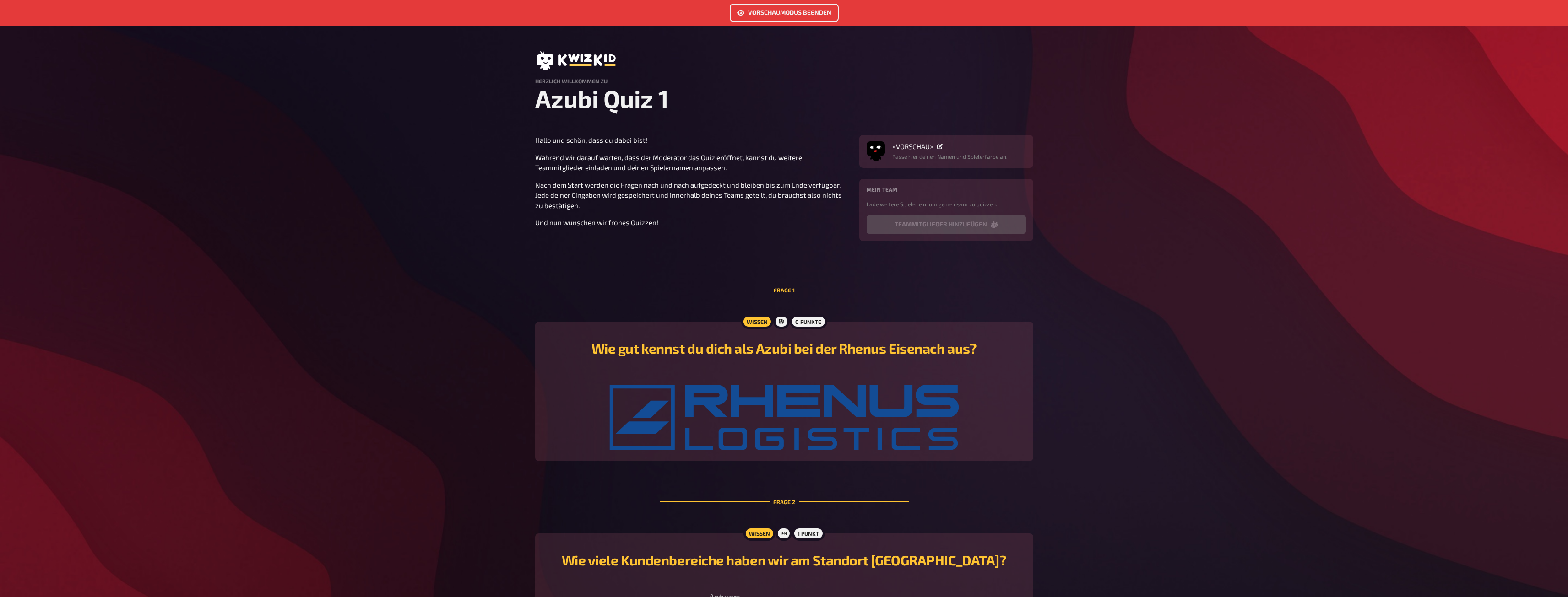
click at [795, 8] on link "Vorschaumodus beenden" at bounding box center [784, 13] width 109 height 18
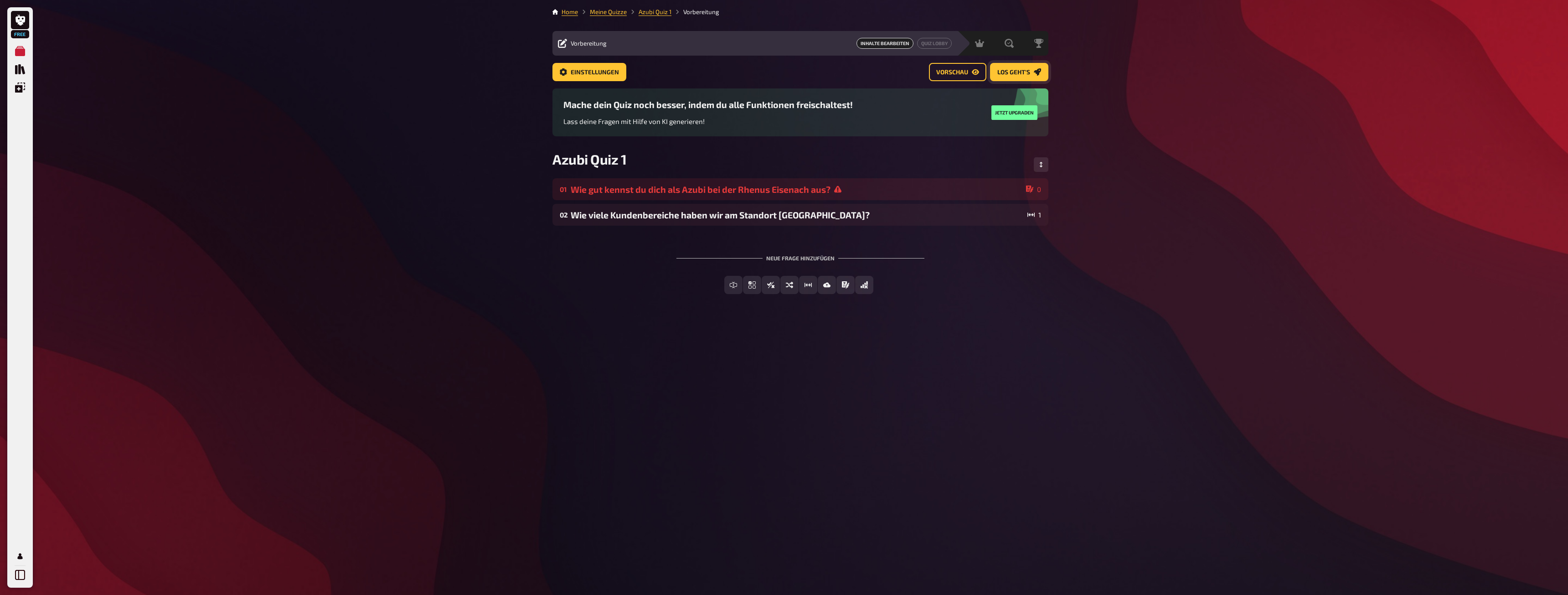
click at [1019, 74] on span "Los geht's" at bounding box center [1013, 72] width 33 height 6
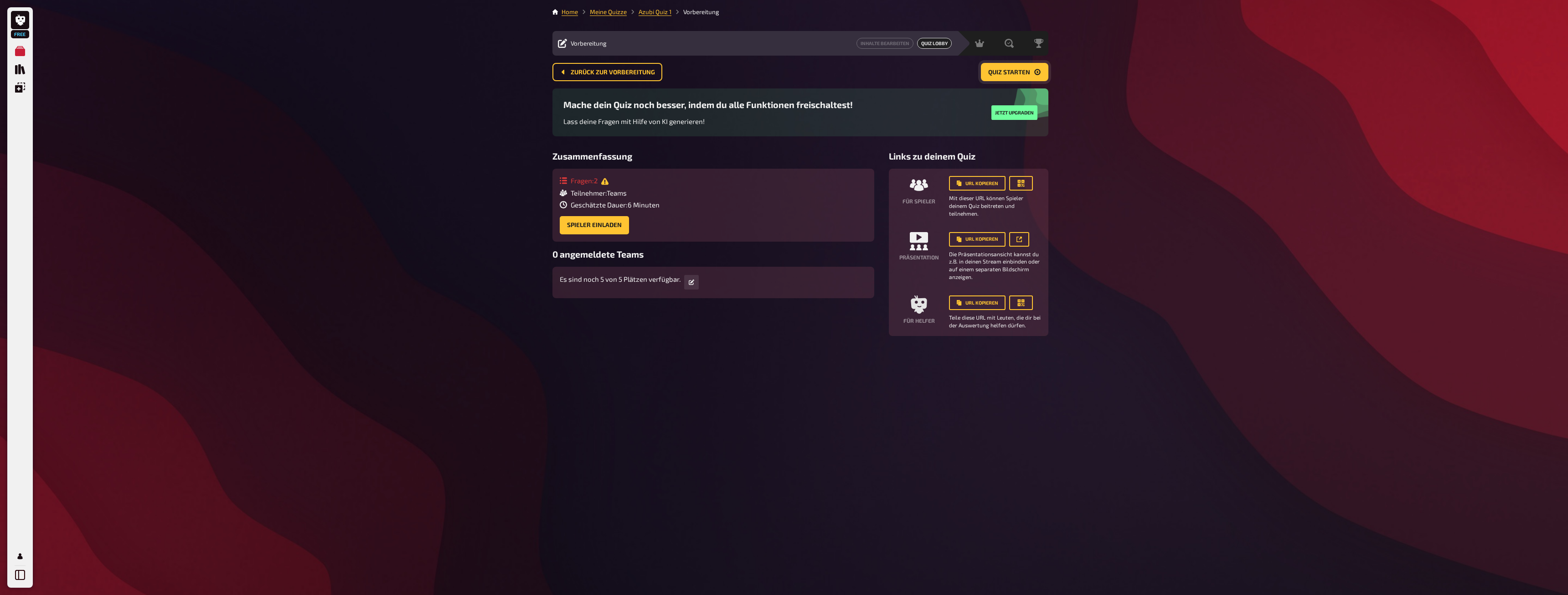
click at [1025, 72] on span "Quiz starten" at bounding box center [1009, 72] width 42 height 6
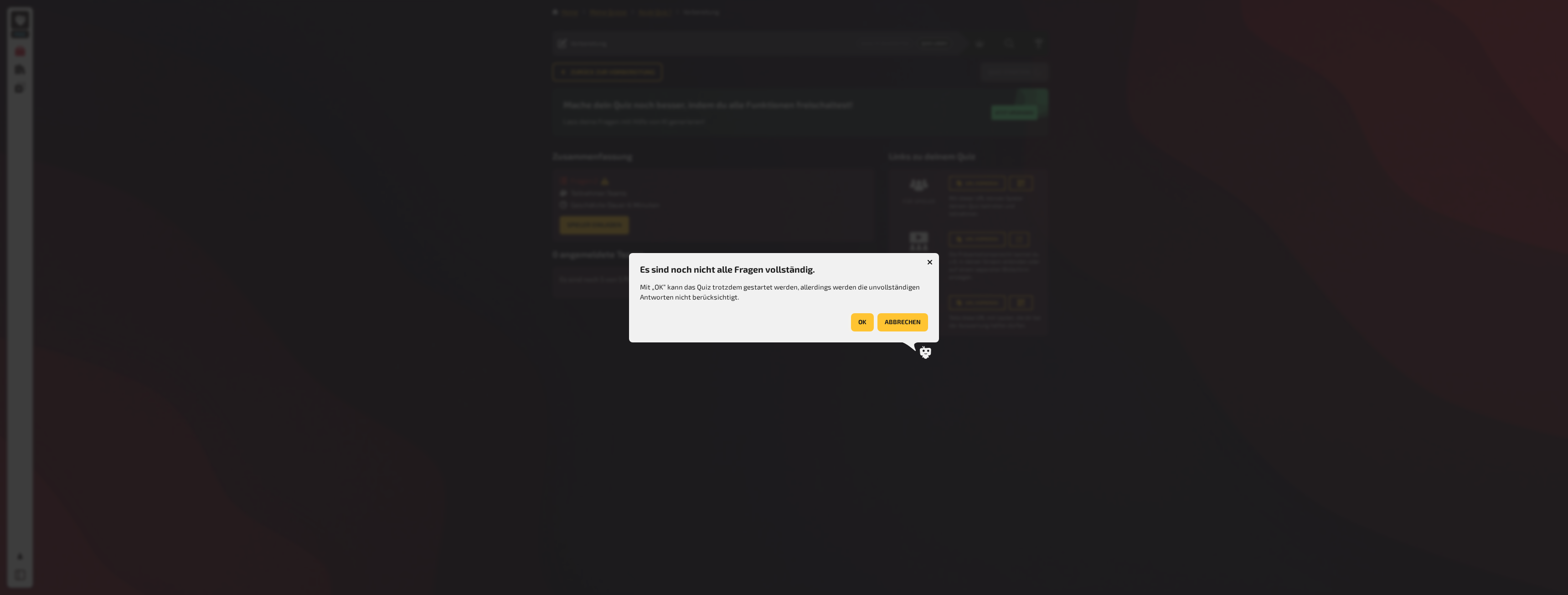
click at [864, 323] on button "OK" at bounding box center [862, 322] width 23 height 18
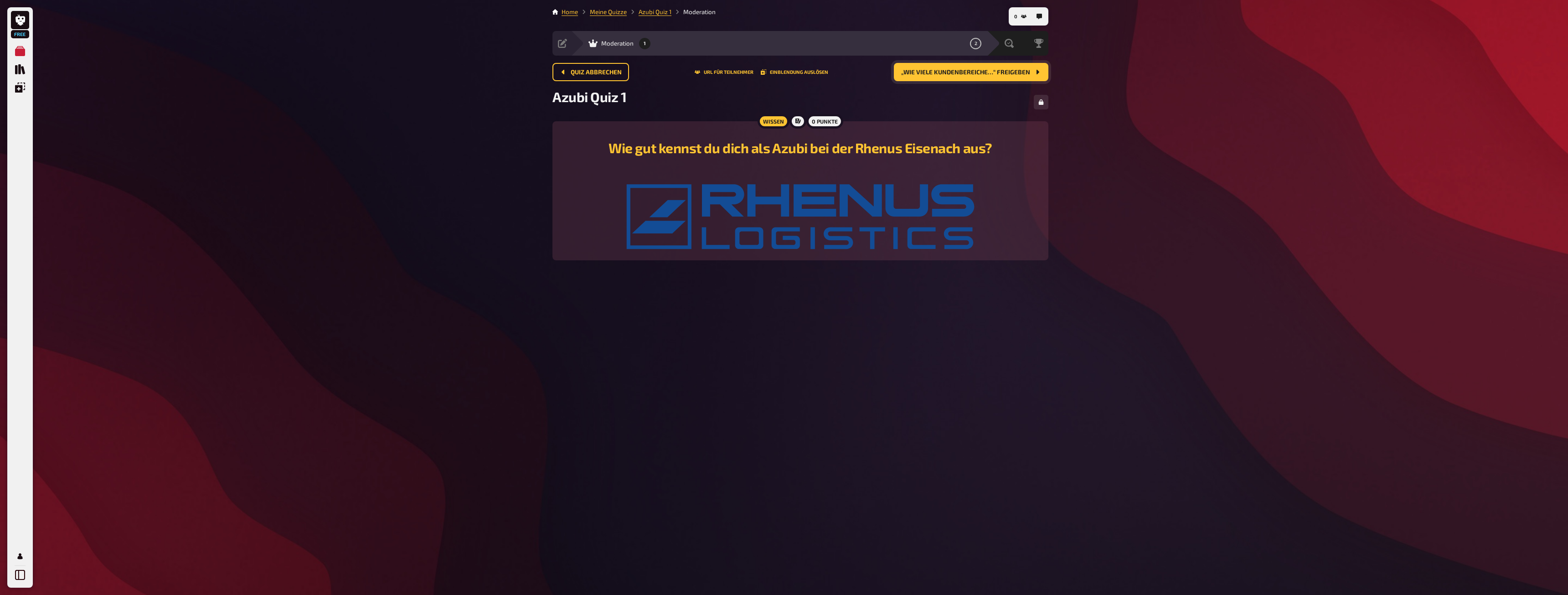
click at [952, 68] on button "„Wie viele Kundenbereiche…“ freigeben" at bounding box center [971, 72] width 155 height 18
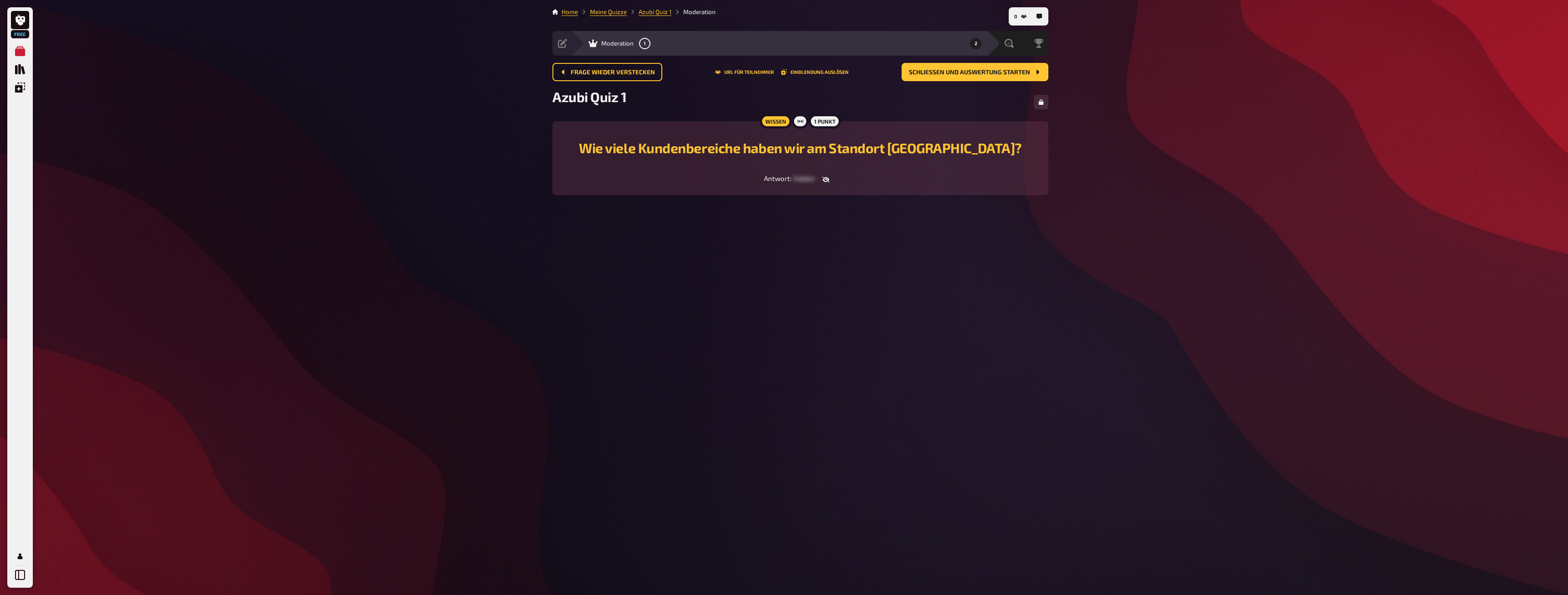
click at [826, 180] on icon "button" at bounding box center [826, 180] width 7 height 6
click at [818, 179] on icon "button" at bounding box center [817, 180] width 7 height 7
click at [605, 70] on span "Frage wieder verstecken" at bounding box center [613, 72] width 85 height 6
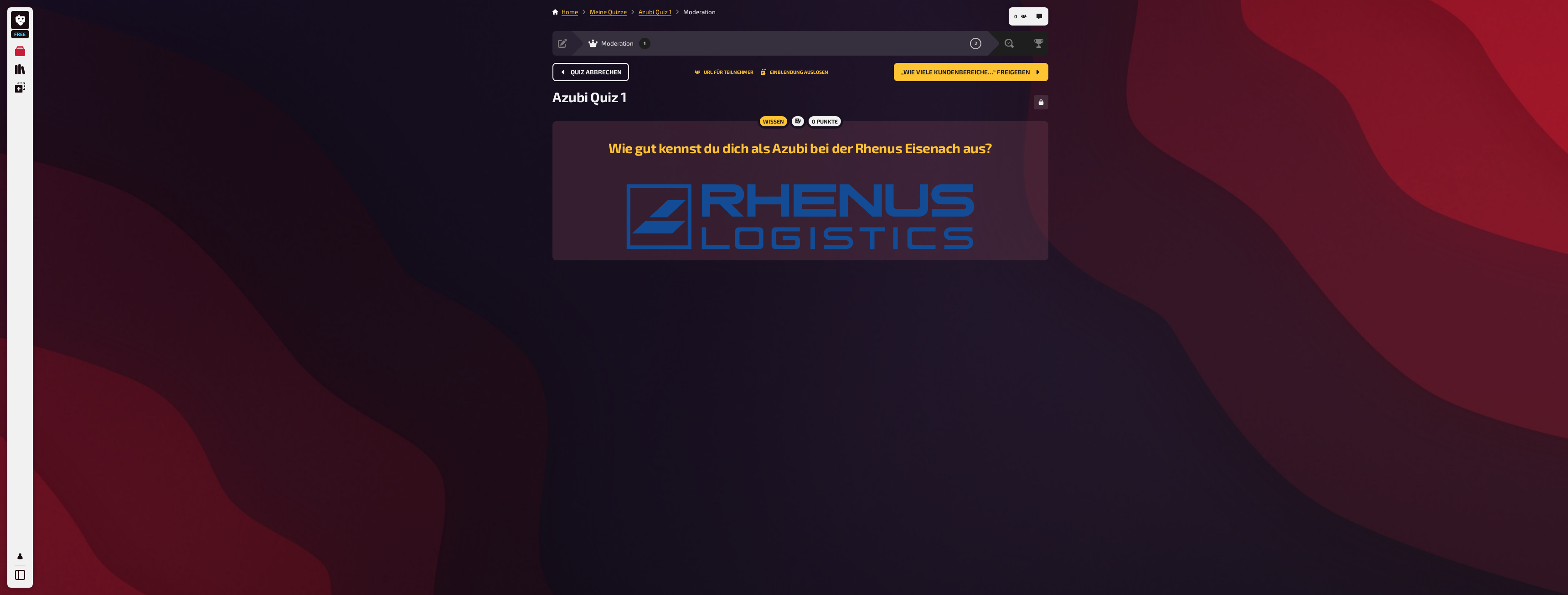
click at [560, 73] on icon "Quiz abbrechen" at bounding box center [564, 72] width 7 height 7
